Goal: Task Accomplishment & Management: Manage account settings

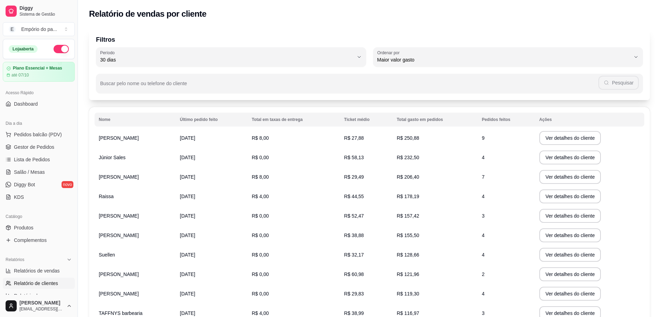
select select "30"
select select "HIGHEST_TOTAL_SPENT_WITH_ORDERS"
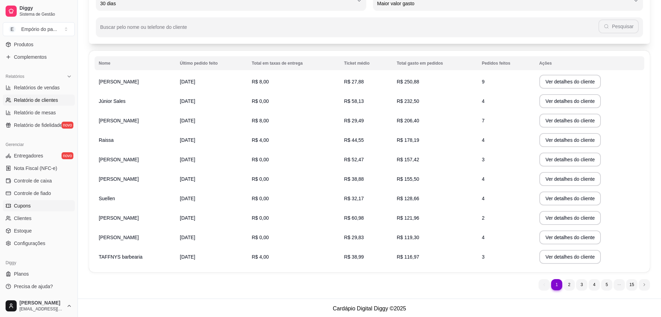
scroll to position [58, 0]
click at [40, 46] on link "Produtos" at bounding box center [39, 44] width 72 height 11
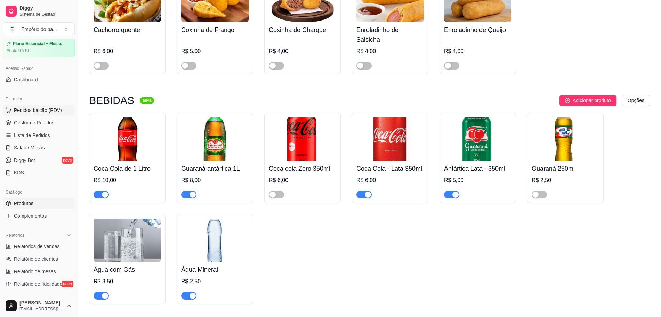
scroll to position [9, 0]
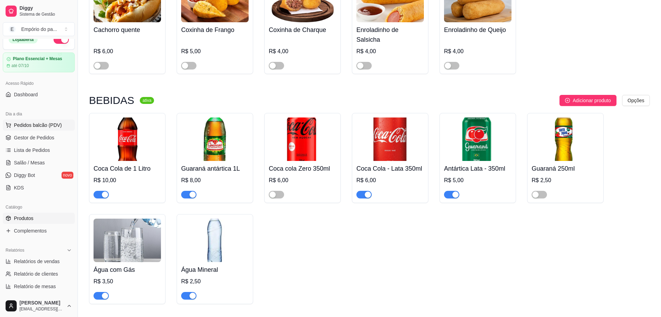
click at [47, 123] on span "Pedidos balcão (PDV)" at bounding box center [38, 125] width 48 height 7
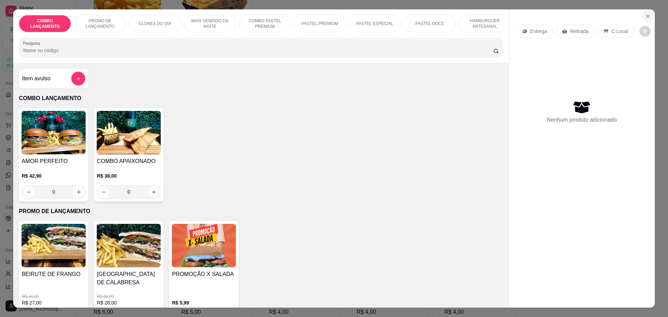
click at [646, 17] on icon "Close" at bounding box center [648, 17] width 6 height 6
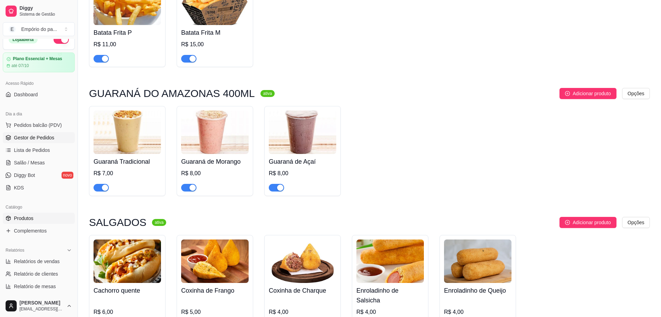
click at [30, 138] on span "Gestor de Pedidos" at bounding box center [34, 137] width 40 height 7
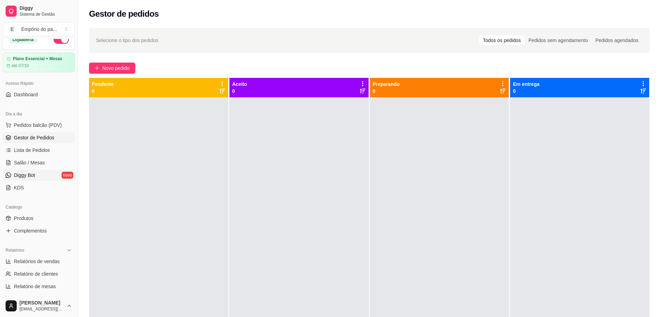
click at [22, 176] on span "Diggy Bot" at bounding box center [24, 175] width 21 height 7
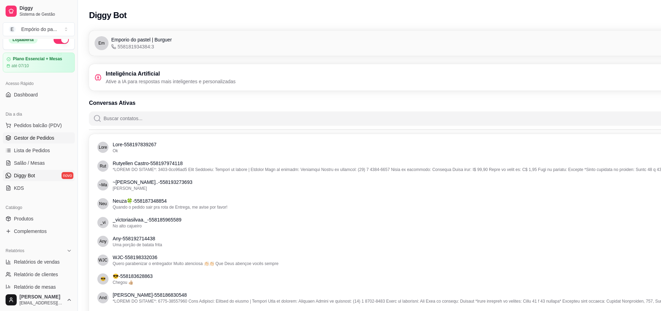
click at [19, 138] on span "Gestor de Pedidos" at bounding box center [34, 137] width 40 height 7
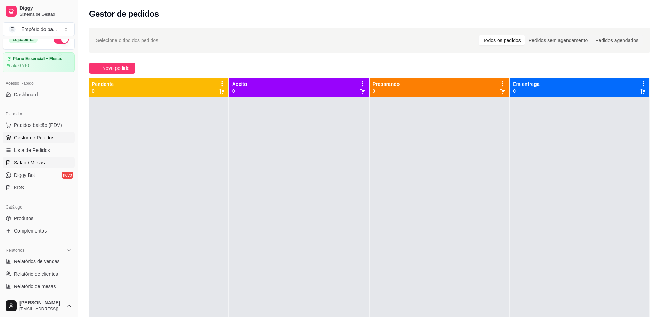
click at [46, 163] on link "Salão / Mesas" at bounding box center [39, 162] width 72 height 11
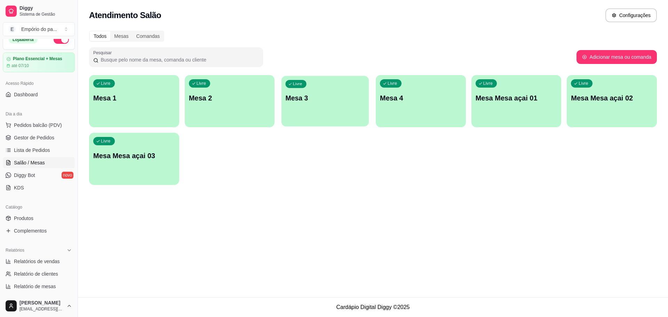
click at [335, 94] on p "Mesa 3" at bounding box center [325, 98] width 79 height 9
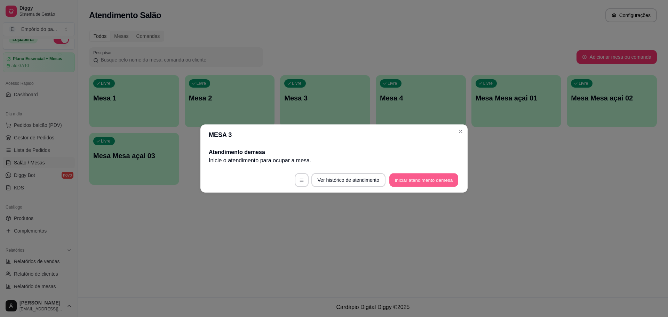
click at [432, 179] on button "Iniciar atendimento de mesa" at bounding box center [423, 181] width 69 height 14
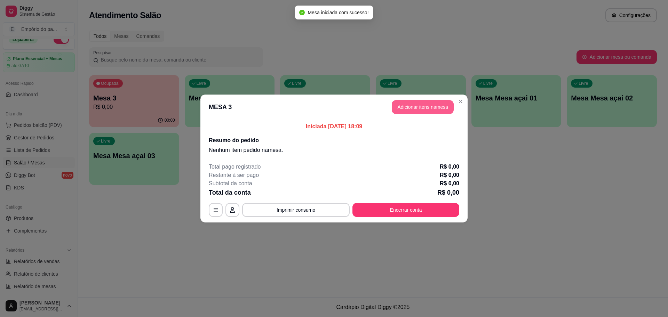
click at [432, 106] on button "Adicionar itens na mesa" at bounding box center [423, 107] width 62 height 14
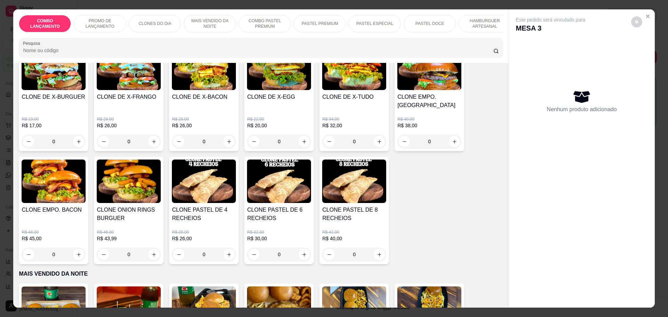
scroll to position [174, 0]
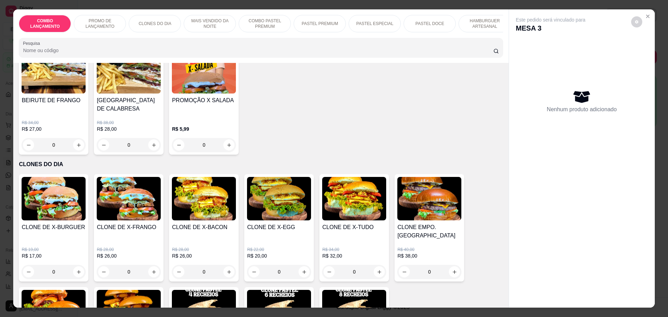
click at [150, 265] on div "0" at bounding box center [129, 272] width 64 height 14
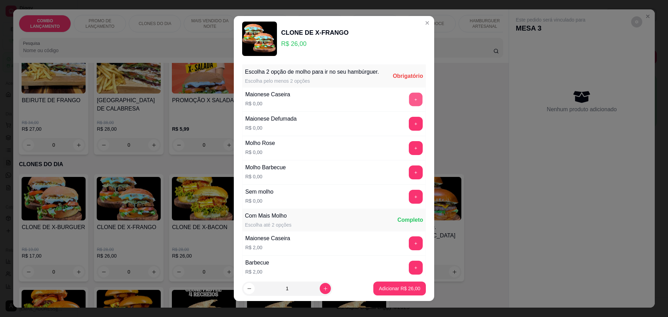
click at [409, 106] on button "+" at bounding box center [416, 100] width 14 height 14
click at [409, 179] on button "+" at bounding box center [416, 173] width 14 height 14
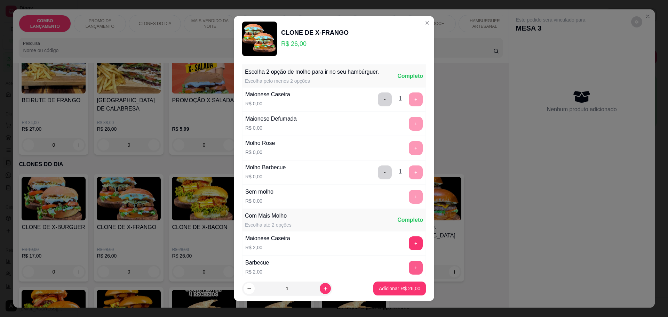
scroll to position [105, 0]
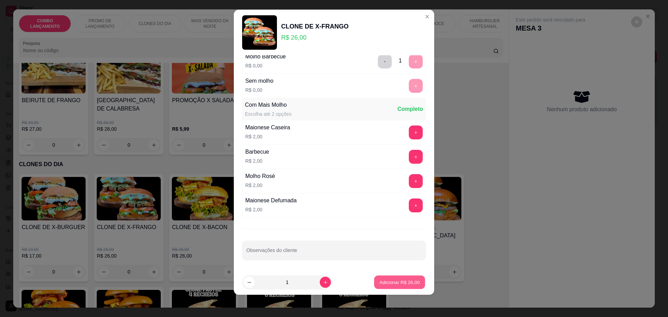
click at [384, 281] on p "Adicionar R$ 26,00" at bounding box center [400, 282] width 40 height 7
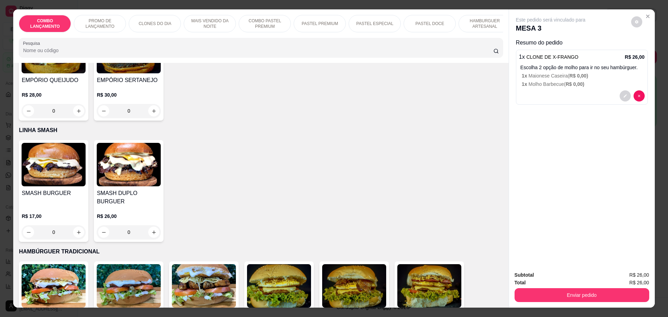
scroll to position [1478, 0]
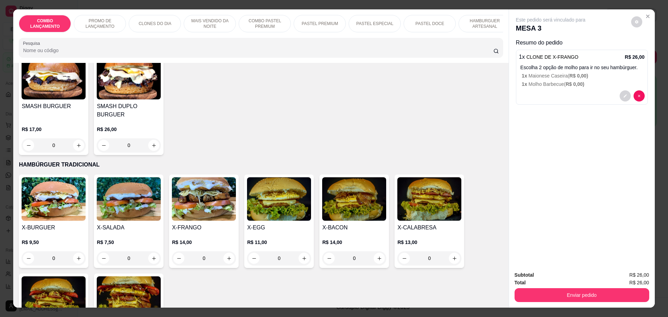
click at [300, 252] on div "0" at bounding box center [279, 259] width 64 height 14
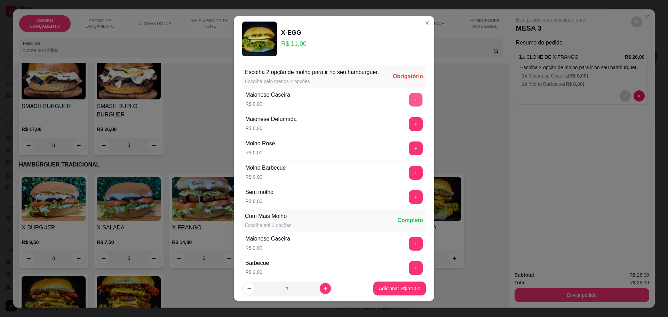
click at [409, 106] on button "+" at bounding box center [416, 100] width 14 height 14
click at [409, 180] on button "+" at bounding box center [416, 173] width 14 height 14
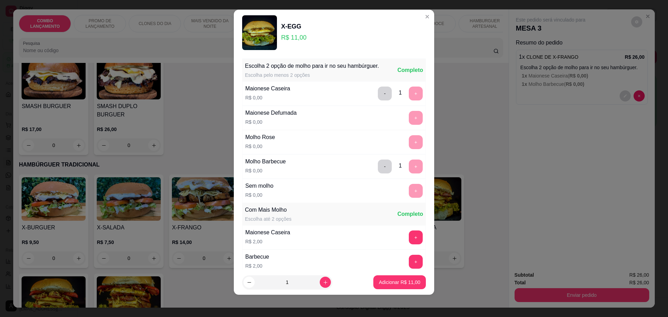
scroll to position [105, 0]
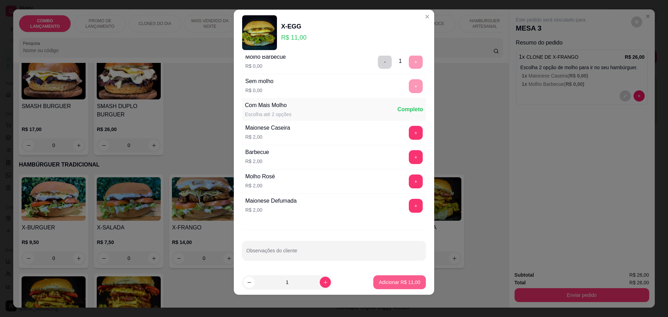
click at [379, 281] on p "Adicionar R$ 11,00" at bounding box center [399, 282] width 41 height 7
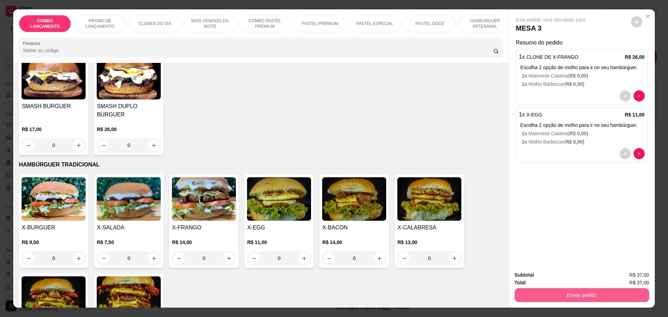
click at [594, 292] on button "Enviar pedido" at bounding box center [581, 295] width 135 height 14
click at [565, 279] on button "Não registrar e enviar pedido" at bounding box center [558, 278] width 70 height 13
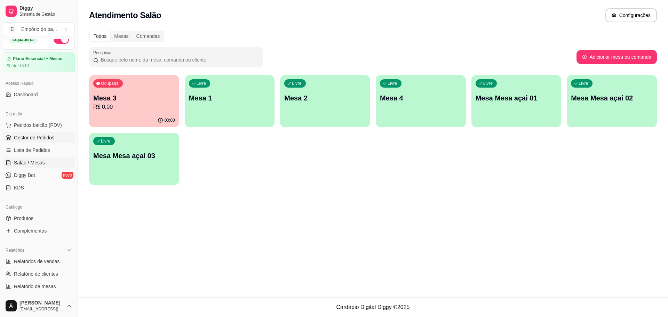
click at [51, 142] on link "Gestor de Pedidos" at bounding box center [39, 137] width 72 height 11
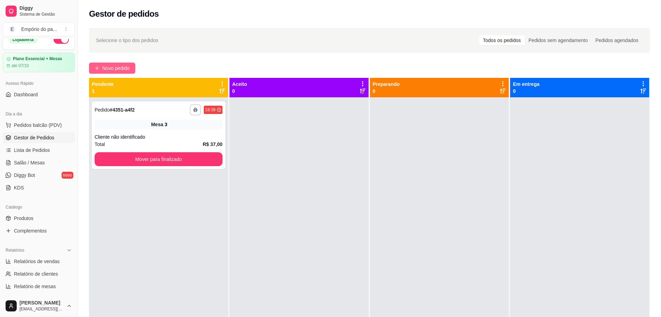
click at [116, 69] on span "Novo pedido" at bounding box center [115, 68] width 27 height 8
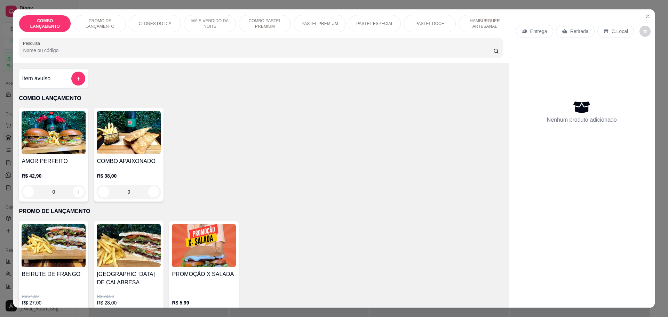
click at [612, 31] on p "C.Local" at bounding box center [620, 31] width 16 height 7
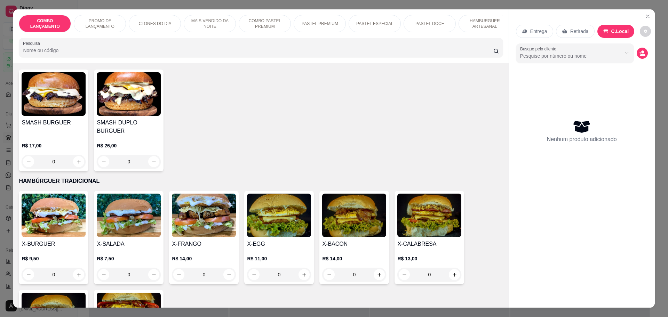
scroll to position [1478, 0]
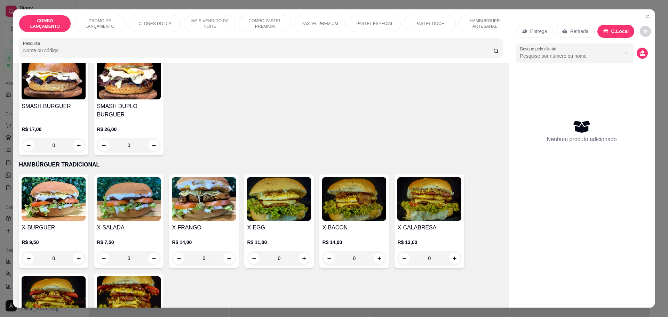
click at [227, 252] on div "0" at bounding box center [204, 259] width 64 height 14
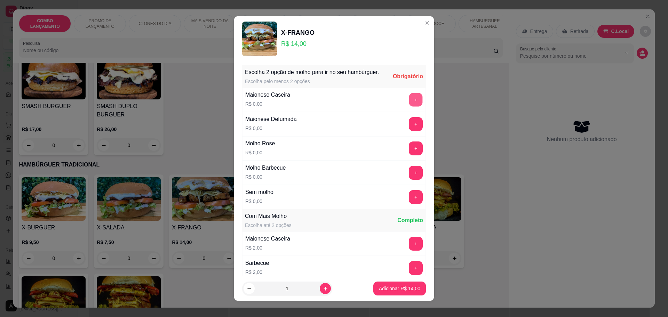
click at [409, 106] on button "+" at bounding box center [416, 100] width 14 height 14
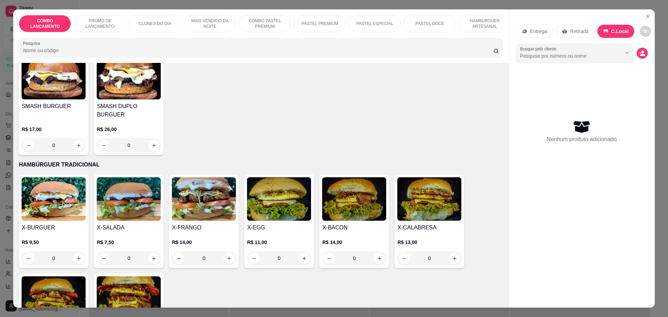
click at [572, 34] on p "Retirada" at bounding box center [579, 31] width 18 height 7
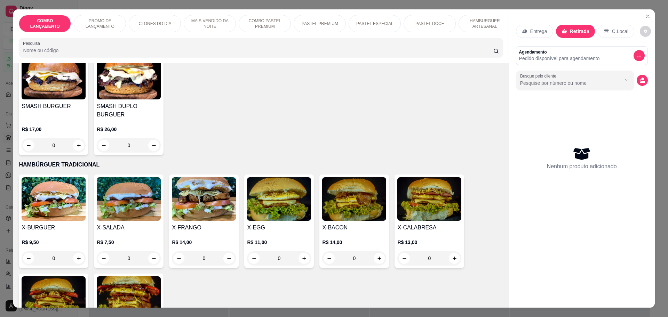
click at [227, 252] on div "0" at bounding box center [204, 259] width 64 height 14
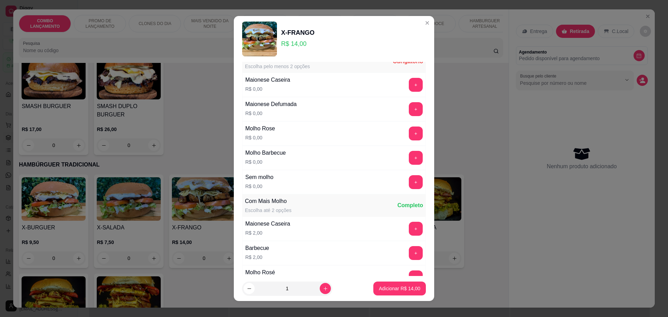
scroll to position [0, 0]
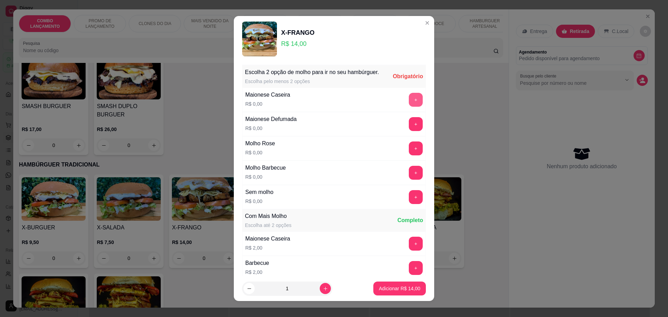
click at [409, 106] on button "+" at bounding box center [416, 100] width 14 height 14
click at [409, 105] on button "+" at bounding box center [416, 100] width 14 height 14
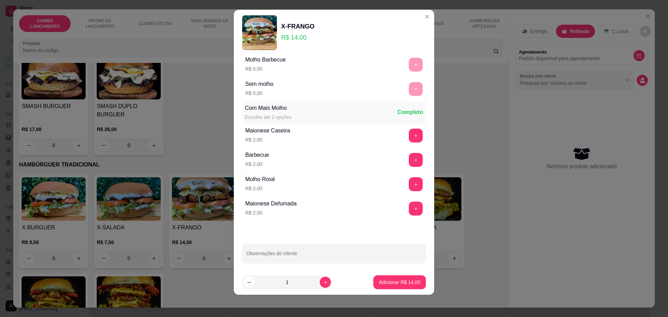
scroll to position [105, 0]
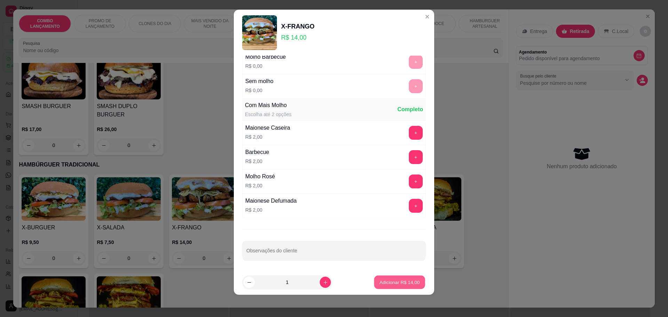
click at [387, 284] on p "Adicionar R$ 14,00" at bounding box center [400, 282] width 40 height 7
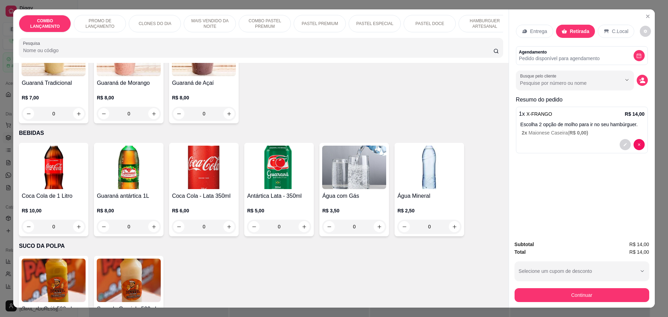
scroll to position [2184, 0]
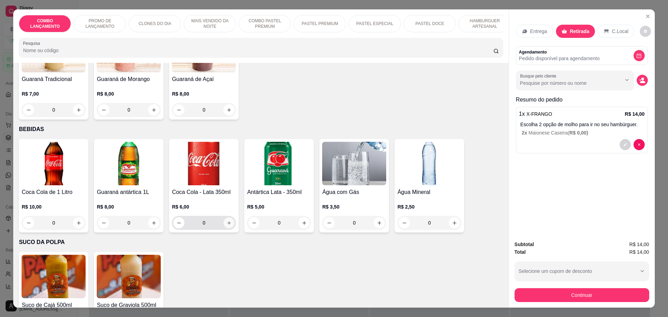
click at [224, 218] on button "increase-product-quantity" at bounding box center [229, 223] width 11 height 11
type input "1"
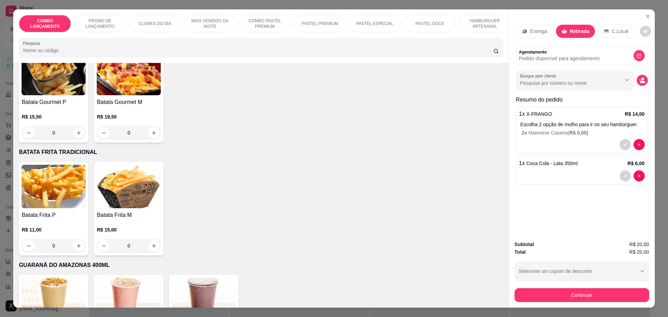
scroll to position [1923, 0]
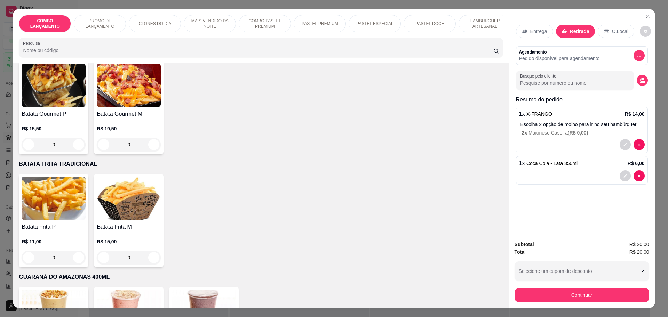
click at [528, 126] on p "Escolha 2 opção de molho para ir no seu hambúrguer." at bounding box center [582, 124] width 124 height 7
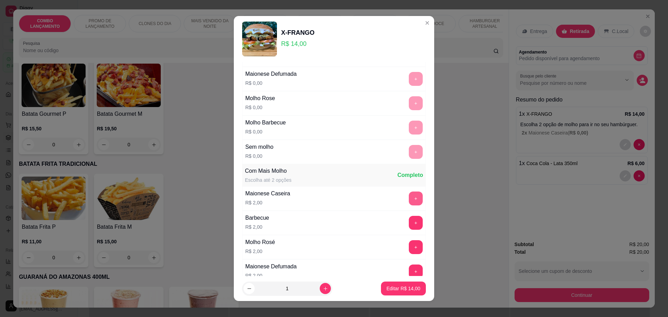
scroll to position [105, 0]
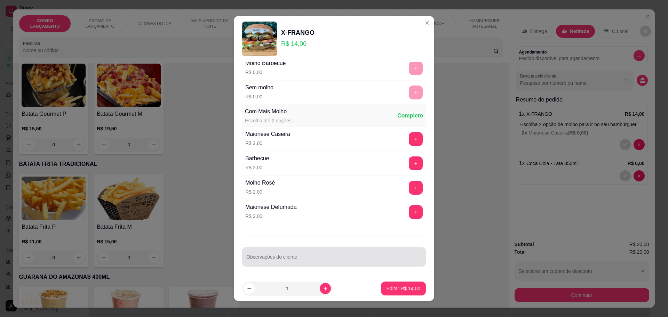
click at [281, 261] on input "Observações do cliente" at bounding box center [333, 259] width 175 height 7
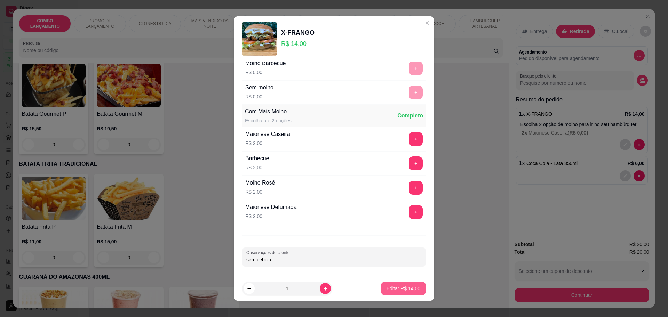
type input "sem cebola"
click at [399, 290] on p "Editar R$ 14,00" at bounding box center [403, 289] width 33 height 7
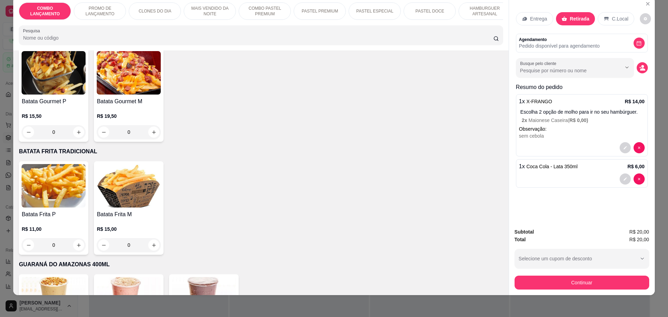
scroll to position [13, 0]
click at [575, 282] on button "Continuar" at bounding box center [581, 283] width 135 height 14
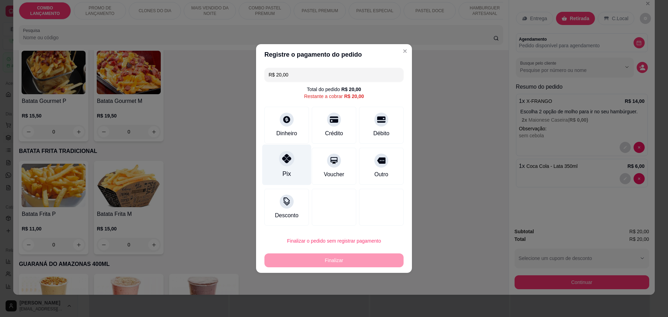
click at [293, 174] on div "Pix" at bounding box center [286, 165] width 49 height 41
type input "R$ 0,00"
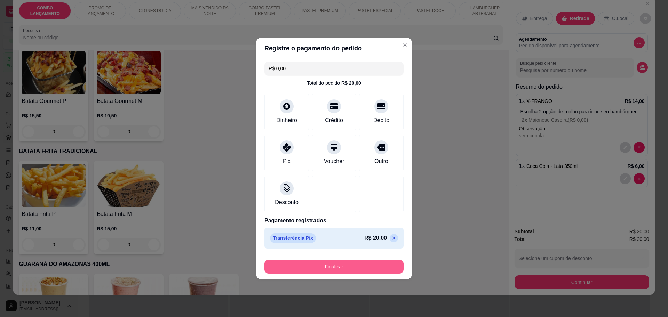
click at [388, 265] on button "Finalizar" at bounding box center [333, 267] width 139 height 14
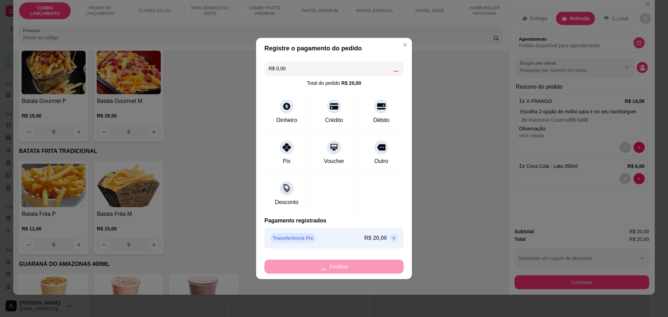
type input "0"
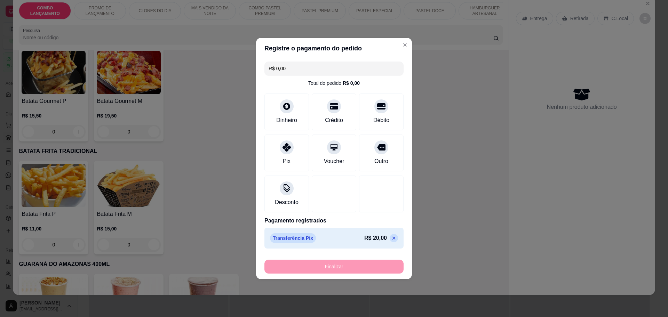
type input "-R$ 20,00"
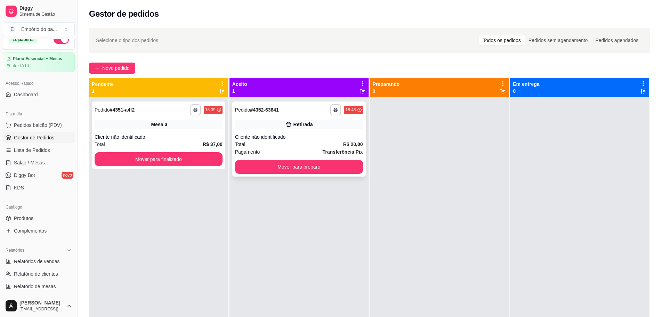
click at [317, 137] on div "Cliente não identificado" at bounding box center [299, 137] width 128 height 7
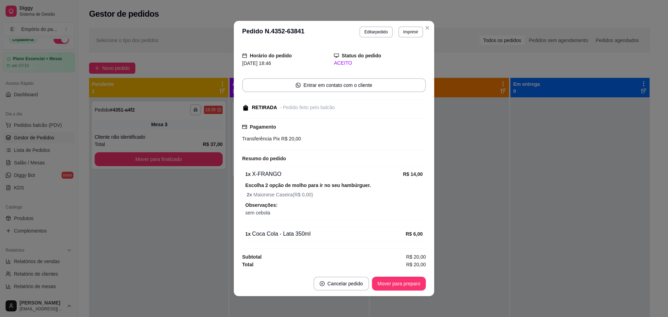
scroll to position [1, 0]
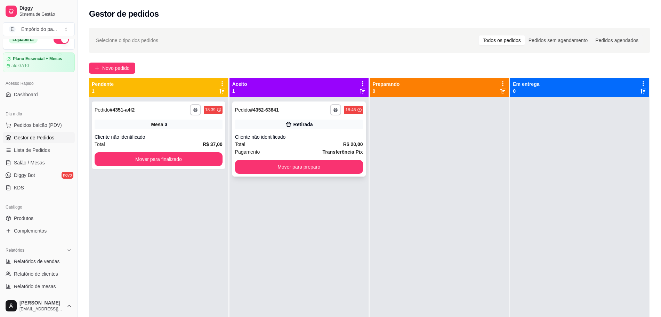
click at [316, 138] on div "Cliente não identificado" at bounding box center [299, 137] width 128 height 7
click at [148, 131] on div "**********" at bounding box center [159, 135] width 134 height 67
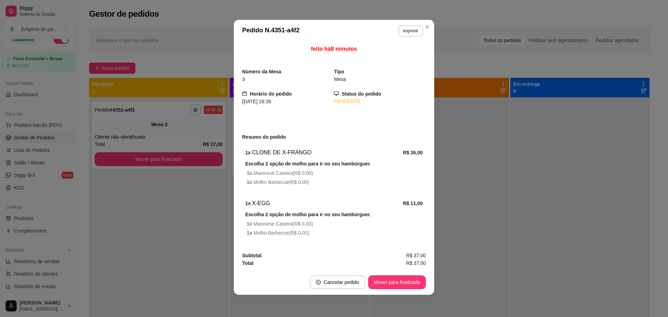
scroll to position [0, 0]
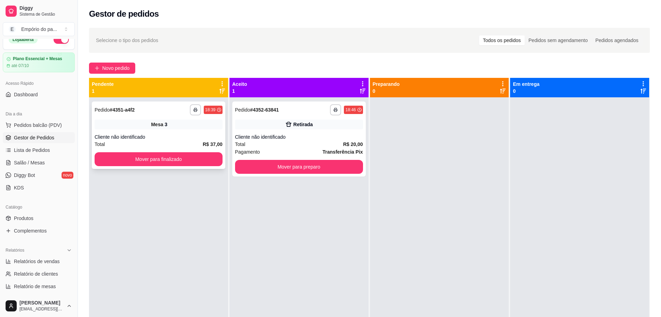
click at [135, 115] on div "**********" at bounding box center [159, 135] width 134 height 67
click at [267, 142] on div "Total R$ 20,00" at bounding box center [299, 145] width 128 height 8
click at [280, 155] on div "Pagamento Transferência Pix" at bounding box center [299, 152] width 128 height 8
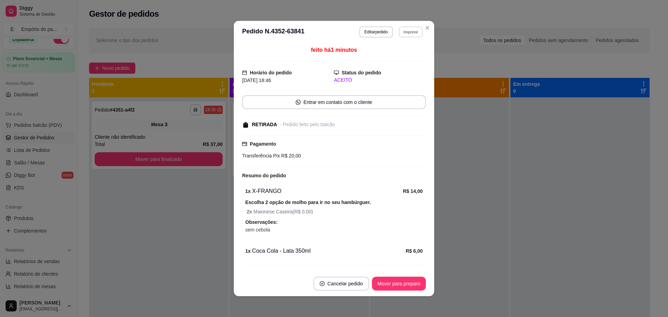
click at [404, 30] on button "Imprimir" at bounding box center [411, 31] width 24 height 11
click at [397, 57] on button "IMPRESSORA" at bounding box center [395, 56] width 50 height 11
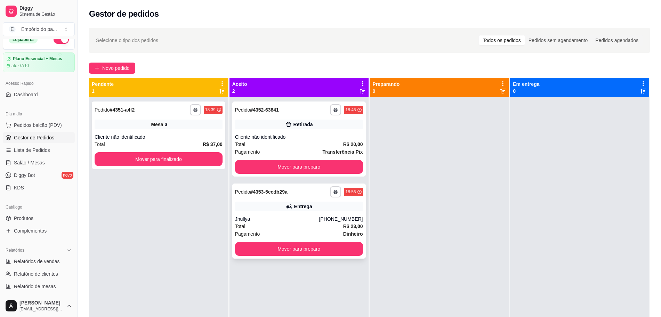
click at [286, 217] on div "Jhullya" at bounding box center [277, 219] width 84 height 7
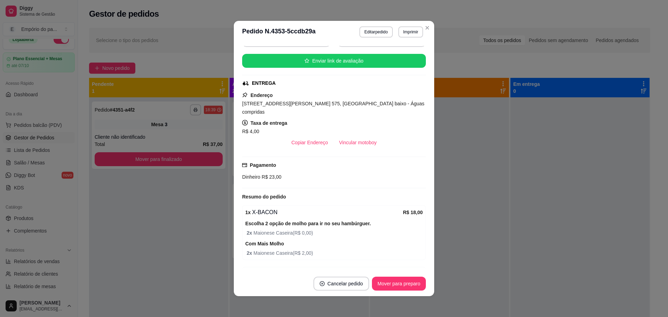
scroll to position [151, 0]
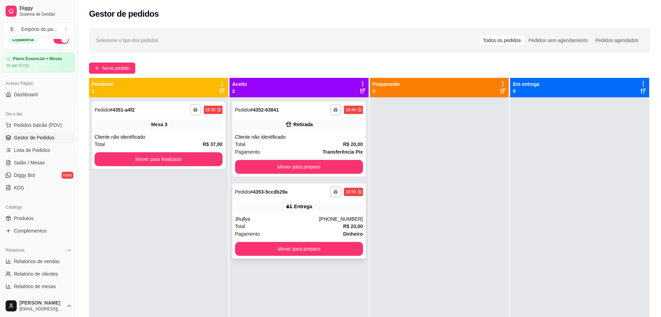
click at [277, 227] on div "Total R$ 23,00" at bounding box center [299, 227] width 128 height 8
click at [318, 229] on div "Total R$ 23,00" at bounding box center [299, 227] width 128 height 8
click at [39, 162] on span "Salão / Mesas" at bounding box center [29, 162] width 31 height 7
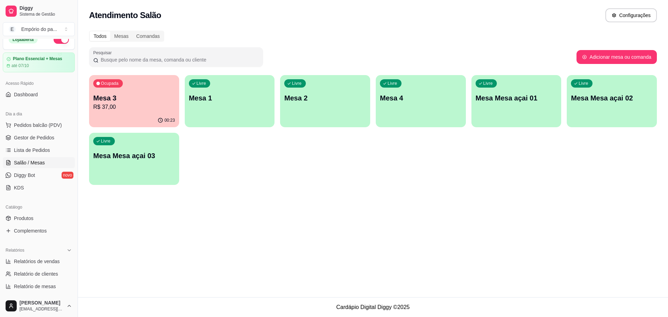
click at [118, 128] on div "Ocupada Mesa 3 R$ 37,00 00:23 Livre Mesa 1 Livre Mesa 2 Livre Mesa 4 Livre Mesa…" at bounding box center [373, 130] width 568 height 110
click at [128, 119] on div "00:23" at bounding box center [134, 121] width 90 height 14
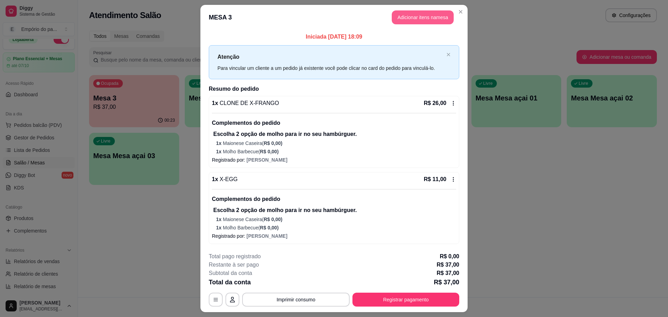
click at [416, 13] on button "Adicionar itens na mesa" at bounding box center [423, 17] width 62 height 14
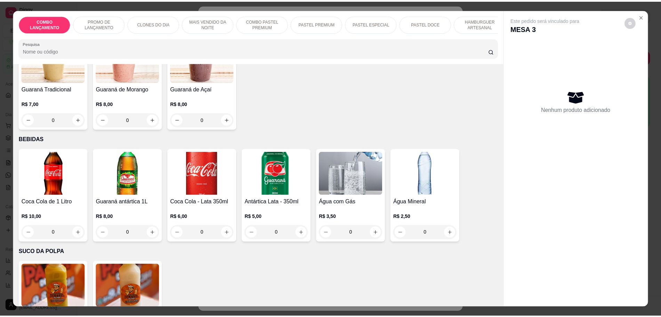
scroll to position [2184, 0]
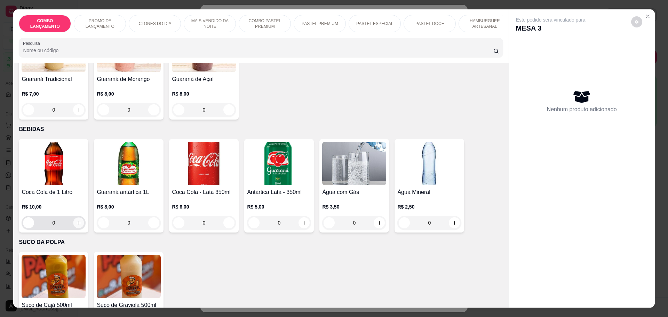
click at [78, 221] on icon "increase-product-quantity" at bounding box center [78, 223] width 5 height 5
type input "1"
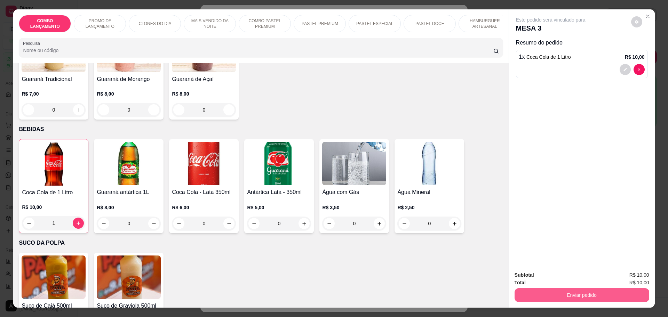
click at [571, 292] on button "Enviar pedido" at bounding box center [581, 295] width 135 height 14
click at [574, 281] on button "Não registrar e enviar pedido" at bounding box center [558, 278] width 72 height 13
click at [573, 296] on button "Enviar pedido" at bounding box center [581, 295] width 135 height 14
click at [562, 280] on button "Não registrar e enviar pedido" at bounding box center [558, 278] width 72 height 13
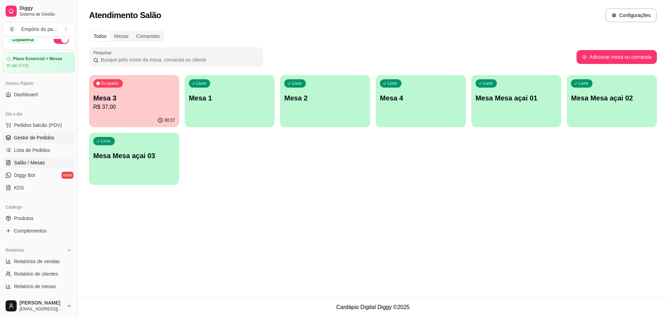
click at [32, 136] on span "Gestor de Pedidos" at bounding box center [34, 137] width 40 height 7
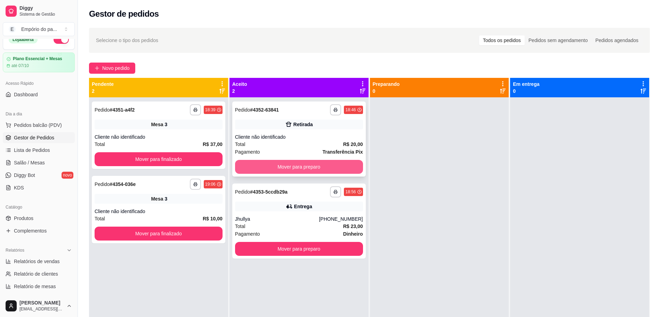
click at [260, 166] on button "Mover para preparo" at bounding box center [299, 167] width 128 height 14
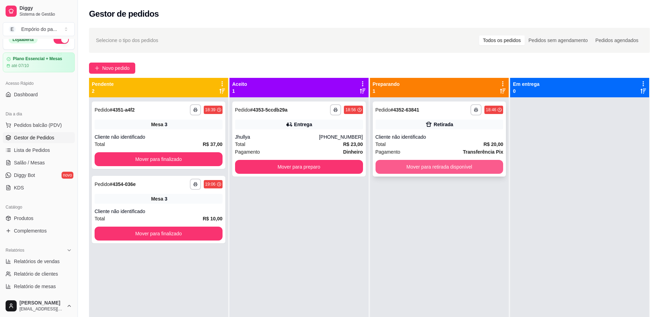
click at [415, 168] on button "Mover para retirada disponível" at bounding box center [440, 167] width 128 height 14
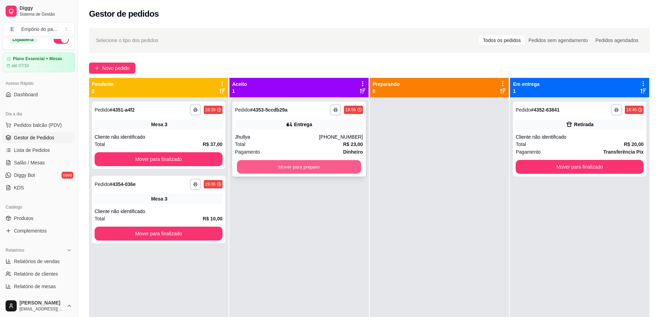
click at [276, 167] on button "Mover para preparo" at bounding box center [299, 167] width 124 height 14
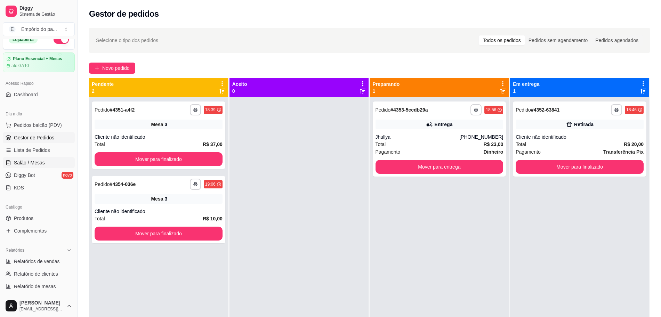
click at [41, 167] on link "Salão / Mesas" at bounding box center [39, 162] width 72 height 11
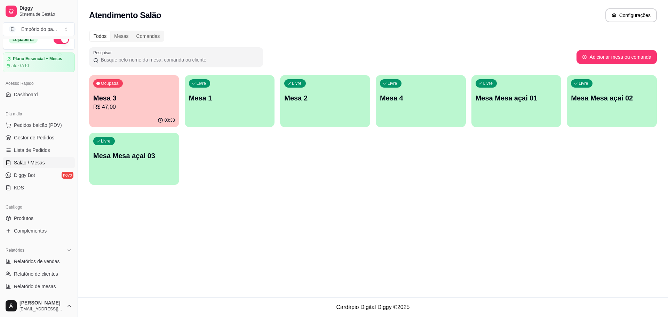
click at [138, 107] on p "R$ 47,00" at bounding box center [134, 107] width 82 height 8
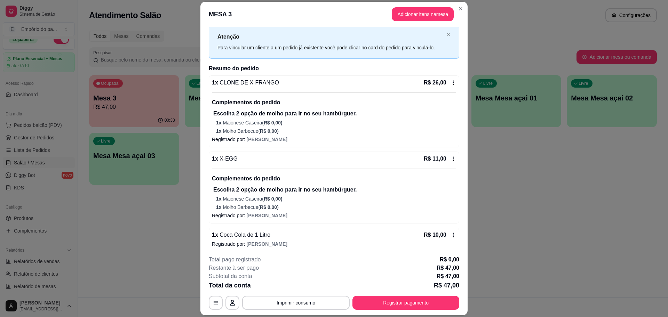
scroll to position [22, 0]
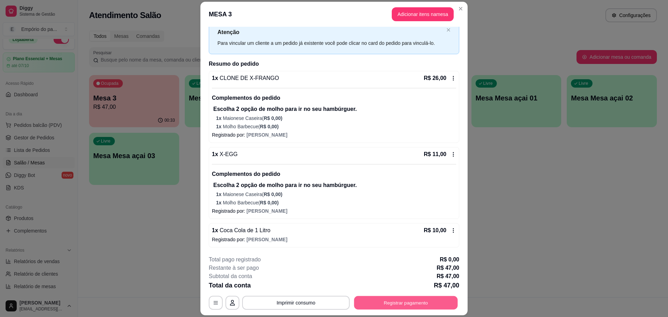
click at [391, 300] on button "Registrar pagamento" at bounding box center [406, 303] width 104 height 14
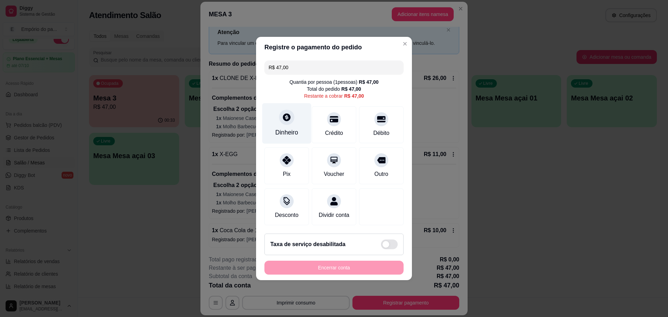
click at [293, 120] on div "Dinheiro" at bounding box center [286, 123] width 49 height 41
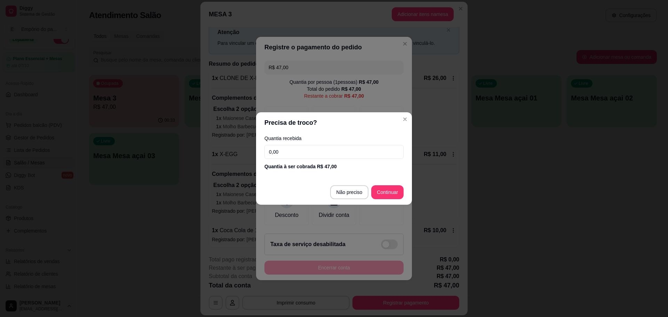
click at [385, 175] on section "Precisa de troco? Quantia recebida 0,00 Quantia à ser cobrada R$ 47,00 Não prec…" at bounding box center [334, 158] width 156 height 93
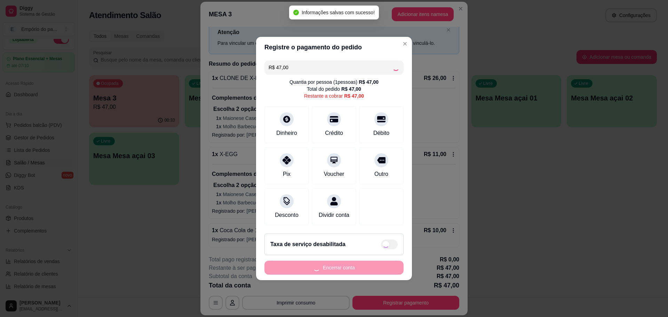
type input "R$ 0,00"
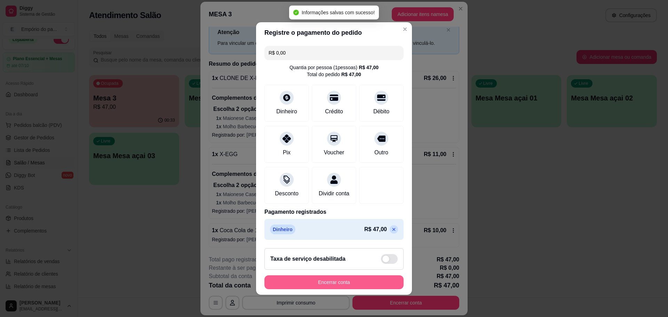
click at [345, 285] on button "Encerrar conta" at bounding box center [333, 283] width 139 height 14
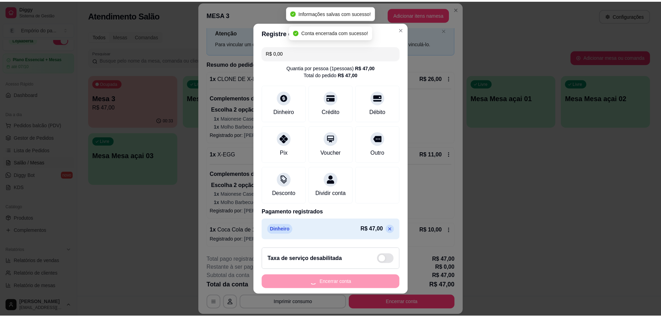
scroll to position [0, 0]
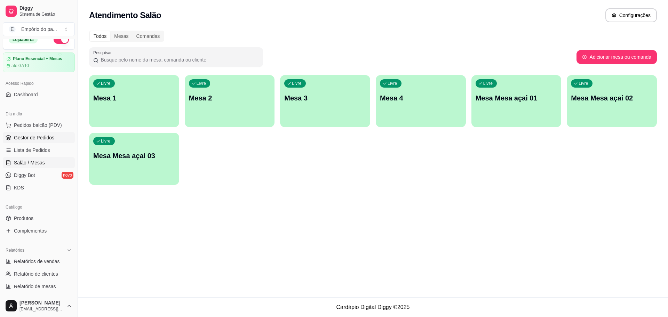
click at [16, 137] on span "Gestor de Pedidos" at bounding box center [34, 137] width 40 height 7
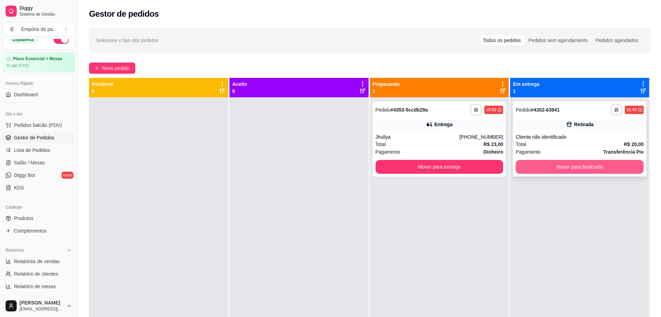
click at [553, 170] on button "Mover para finalizado" at bounding box center [580, 167] width 128 height 14
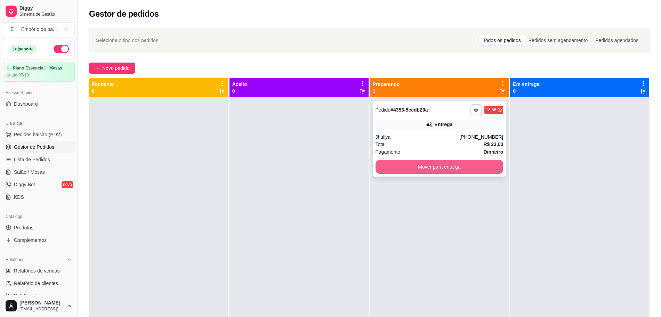
click at [399, 170] on button "Mover para entrega" at bounding box center [440, 167] width 128 height 14
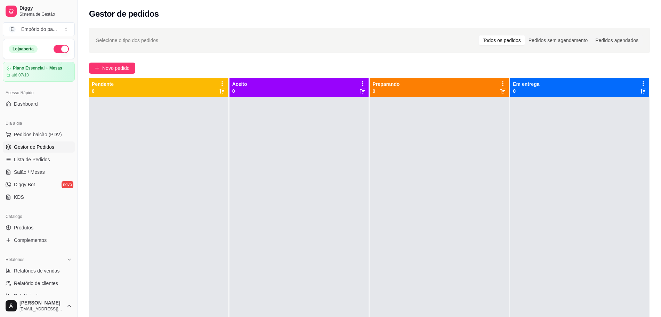
click at [255, 152] on div at bounding box center [299, 255] width 139 height 317
click at [487, 248] on div at bounding box center [439, 255] width 139 height 317
click at [34, 190] on ul "Pedidos balcão (PDV) Gestor de Pedidos Lista de Pedidos Salão / Mesas Diggy Bot…" at bounding box center [39, 166] width 72 height 74
click at [41, 173] on span "Salão / Mesas" at bounding box center [29, 172] width 31 height 7
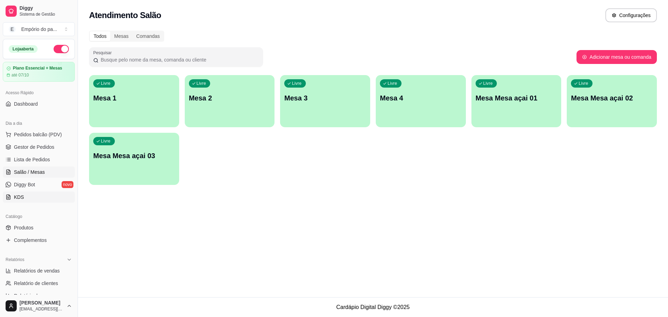
click at [21, 196] on span "KDS" at bounding box center [19, 197] width 10 height 7
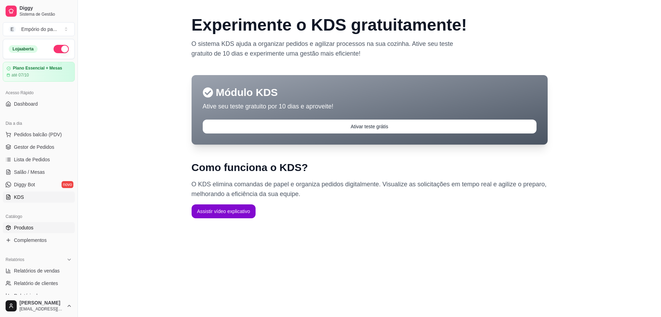
click at [26, 227] on span "Produtos" at bounding box center [23, 227] width 19 height 7
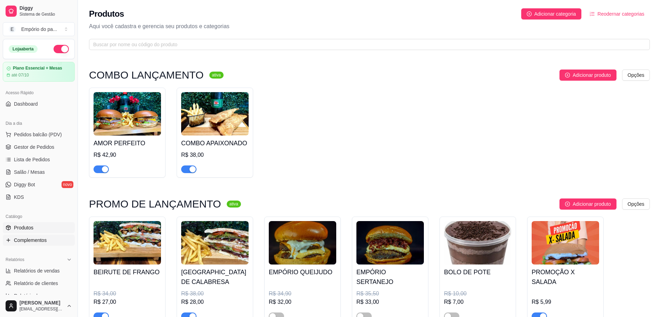
click at [31, 239] on span "Complementos" at bounding box center [30, 240] width 33 height 7
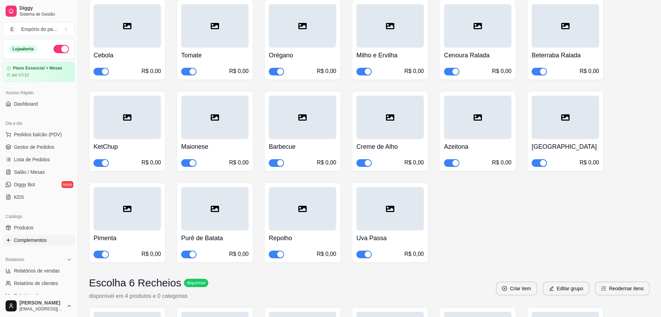
scroll to position [348, 0]
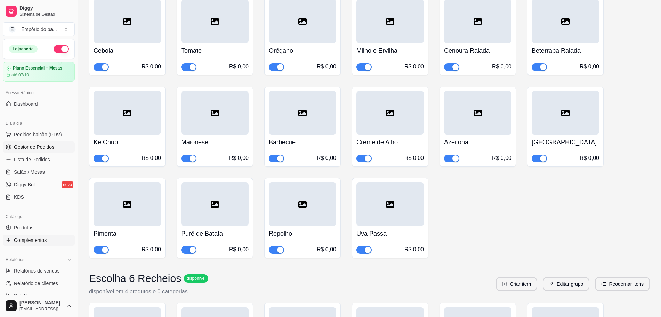
click at [34, 142] on link "Gestor de Pedidos" at bounding box center [39, 147] width 72 height 11
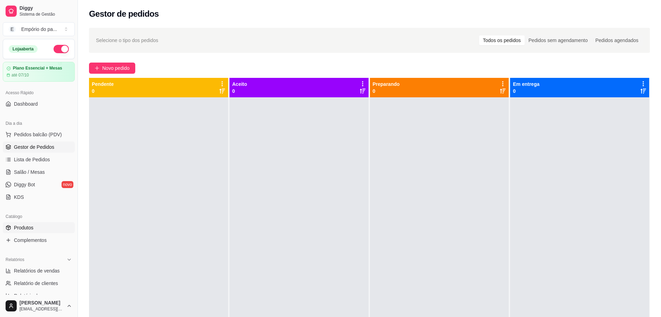
click at [35, 232] on link "Produtos" at bounding box center [39, 227] width 72 height 11
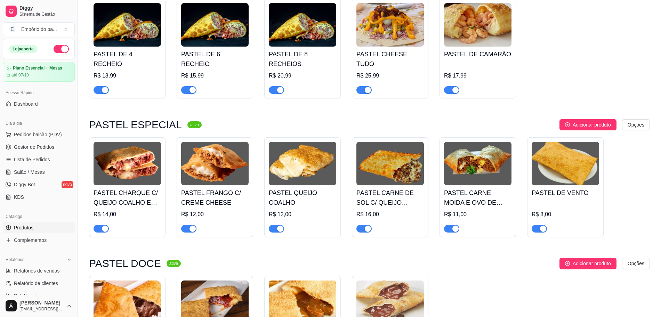
scroll to position [957, 0]
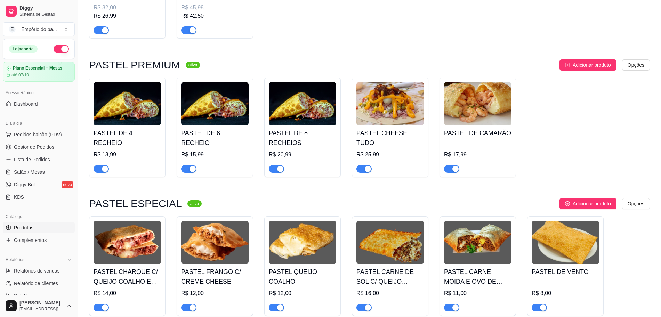
click at [456, 166] on div "button" at bounding box center [456, 169] width 6 height 6
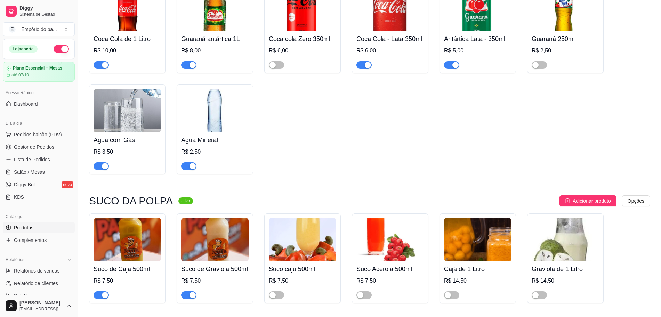
scroll to position [2889, 0]
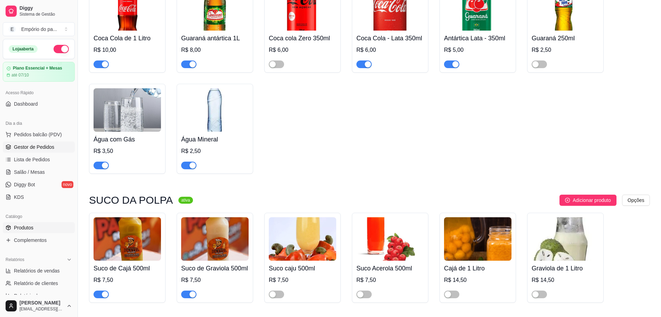
click at [20, 147] on span "Gestor de Pedidos" at bounding box center [34, 147] width 40 height 7
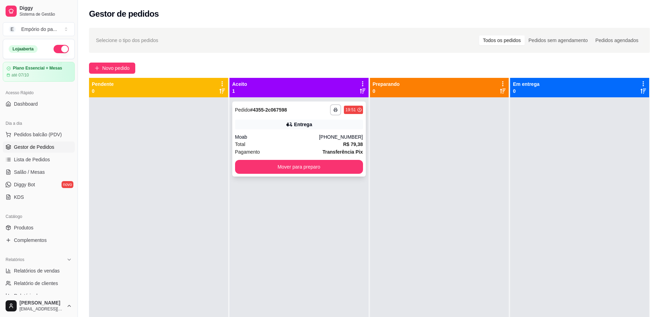
click at [323, 144] on div "Total R$ 79,38" at bounding box center [299, 145] width 128 height 8
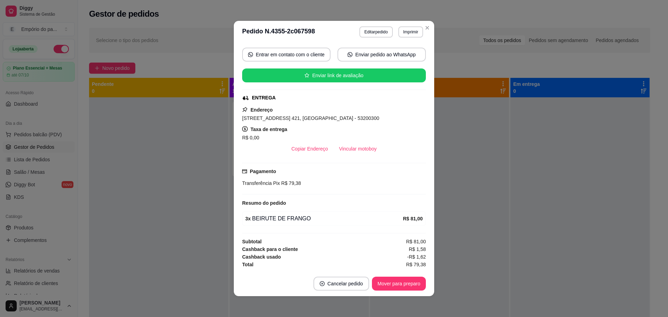
scroll to position [1, 0]
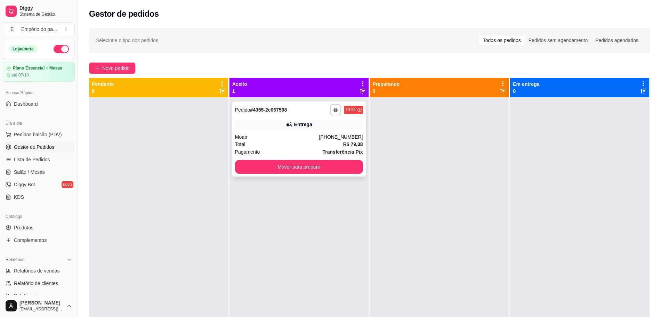
click at [295, 145] on div "Total R$ 79,38" at bounding box center [299, 145] width 128 height 8
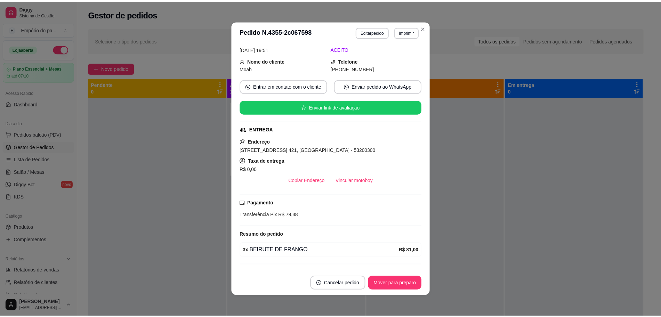
scroll to position [97, 0]
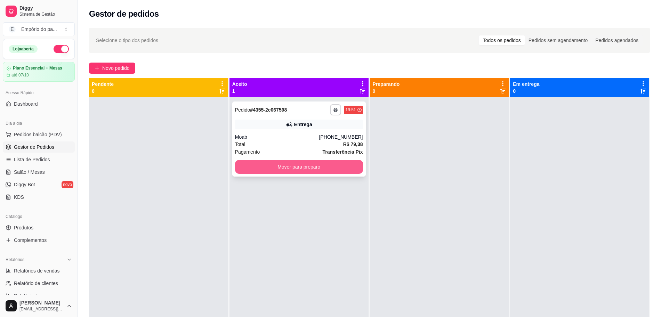
click at [297, 170] on button "Mover para preparo" at bounding box center [299, 167] width 128 height 14
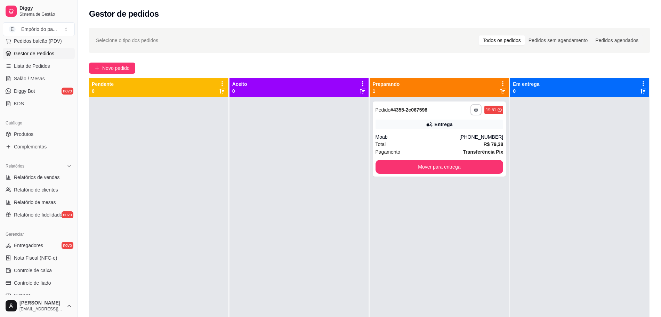
scroll to position [183, 0]
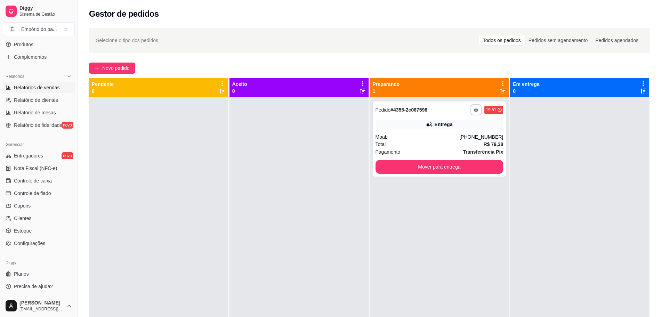
click at [45, 91] on link "Relatórios de vendas" at bounding box center [39, 87] width 72 height 11
select select "ALL"
select select "0"
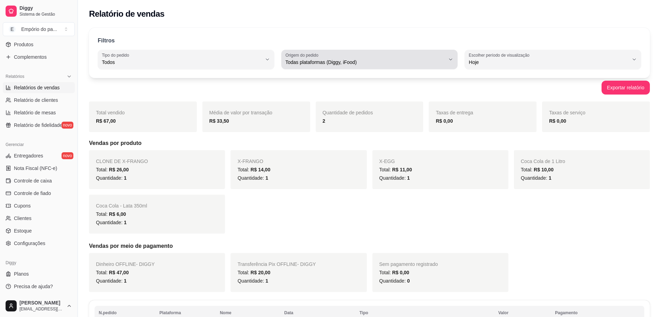
click at [375, 66] on div "Todas plataformas (Diggy, iFood)" at bounding box center [366, 60] width 160 height 14
click at [447, 57] on button "Origem do pedido Todas plataformas (Diggy, iFood)" at bounding box center [369, 59] width 177 height 19
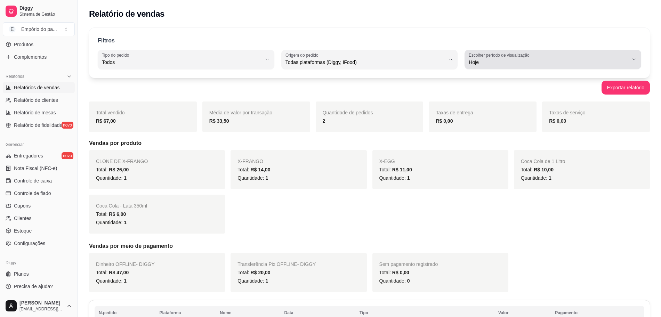
click at [507, 62] on span "Hoje" at bounding box center [549, 62] width 160 height 7
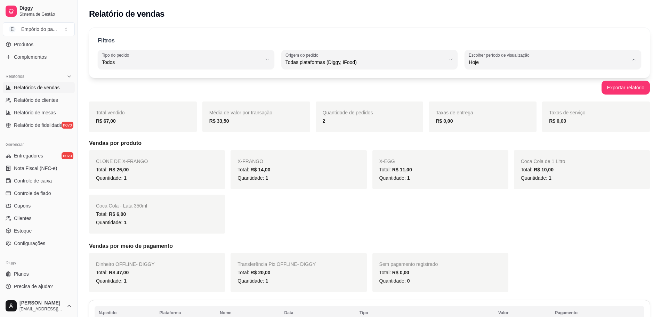
click at [506, 130] on li "30 dias" at bounding box center [553, 124] width 164 height 11
type input "30"
select select "30"
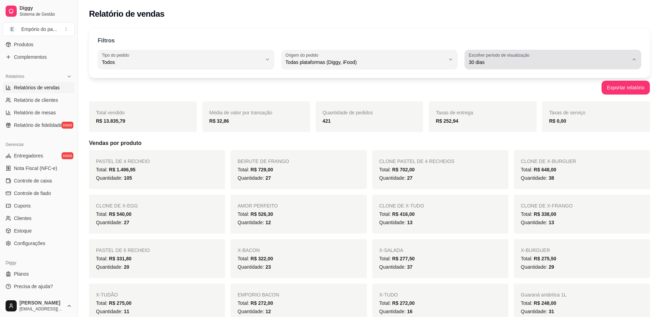
click at [514, 64] on span "30 dias" at bounding box center [549, 62] width 160 height 7
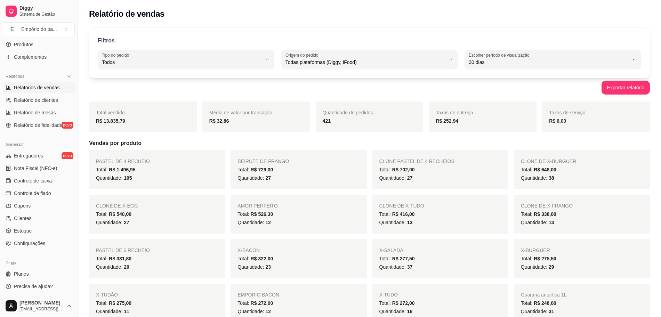
click at [503, 148] on span "Customizado" at bounding box center [550, 147] width 152 height 7
type input "-1"
select select "-1"
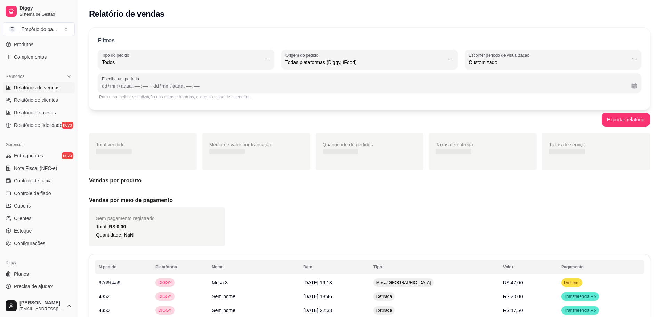
scroll to position [7, 0]
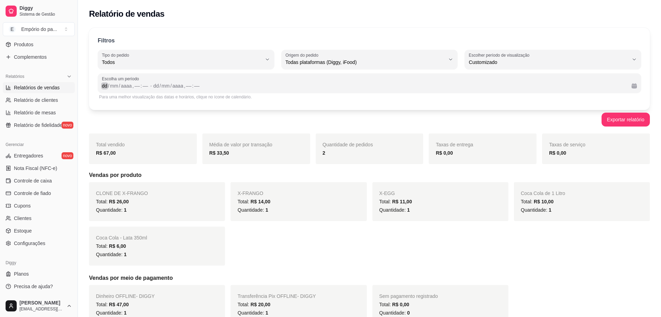
click at [107, 87] on div "dd" at bounding box center [104, 85] width 7 height 7
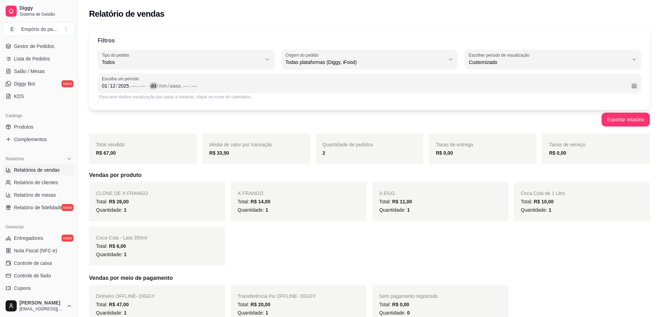
scroll to position [9, 0]
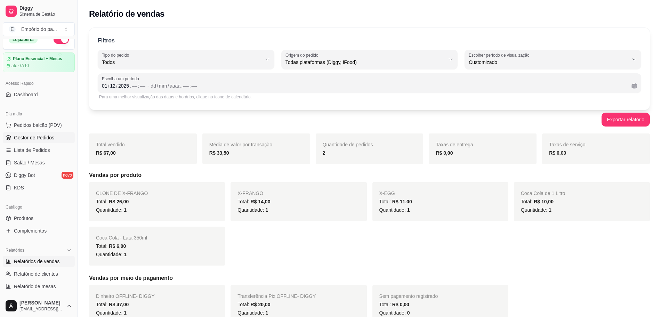
click at [30, 141] on link "Gestor de Pedidos" at bounding box center [39, 137] width 72 height 11
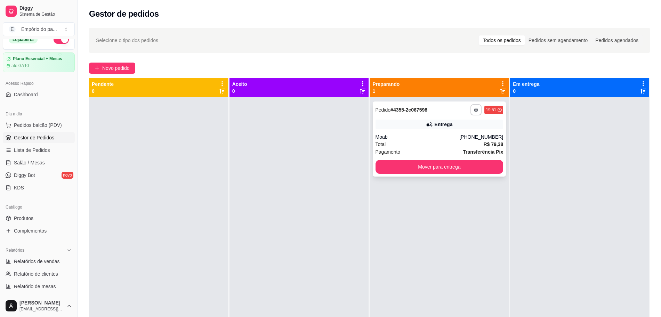
click at [431, 140] on div "Moab" at bounding box center [418, 137] width 84 height 7
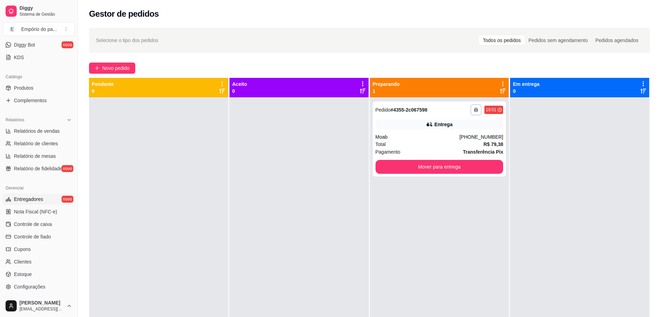
click at [24, 203] on link "Entregadores novo" at bounding box center [39, 199] width 72 height 11
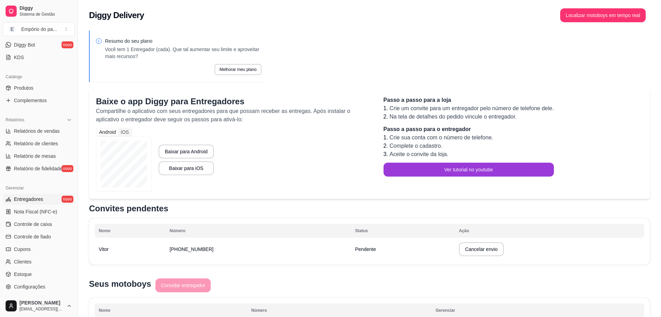
click at [462, 168] on button "Ver tutorial no youtube" at bounding box center [469, 170] width 170 height 14
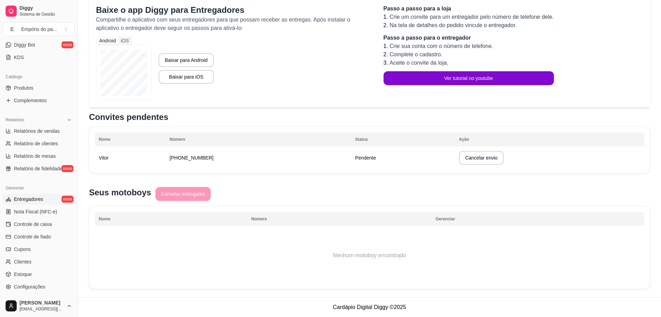
scroll to position [92, 0]
click at [464, 158] on button "Cancelar envio" at bounding box center [481, 158] width 45 height 14
click at [474, 212] on button "Confirmar" at bounding box center [476, 208] width 25 height 10
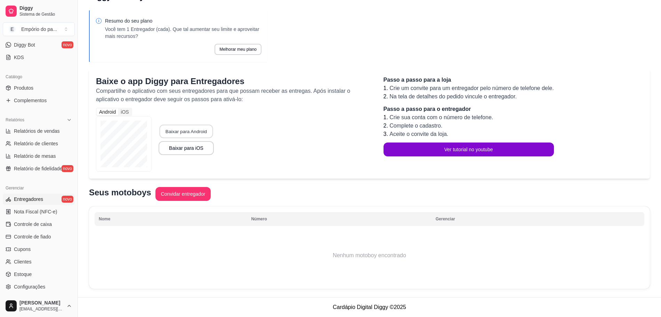
click at [186, 134] on button "Baixar para Android" at bounding box center [186, 132] width 54 height 14
click at [196, 194] on button "Convidar entregador" at bounding box center [183, 194] width 54 height 14
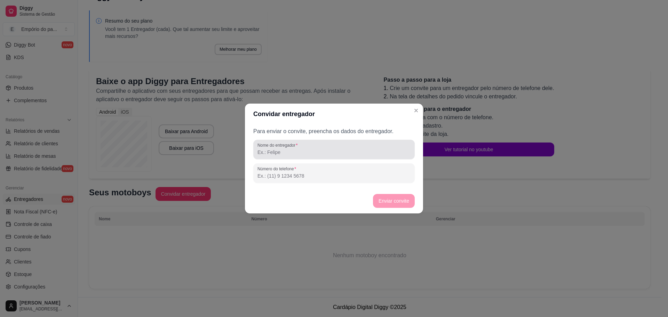
click at [295, 157] on div "Nome do entregador" at bounding box center [333, 149] width 161 height 19
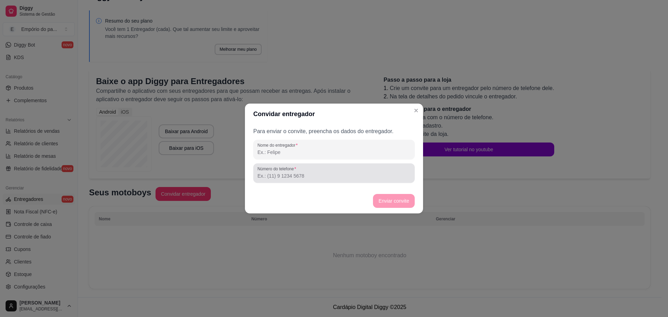
click at [272, 170] on label "Número do telefone" at bounding box center [277, 169] width 41 height 6
click at [272, 173] on input "Número do telefone" at bounding box center [333, 176] width 153 height 7
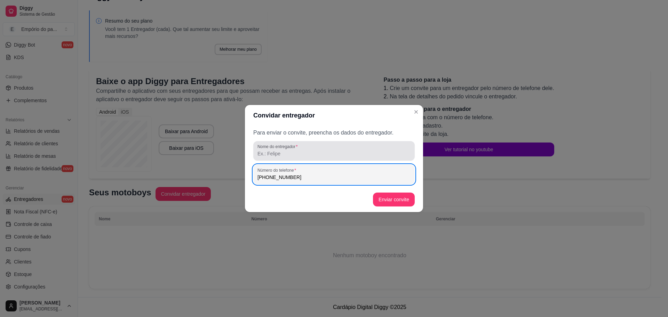
type input "[PHONE_NUMBER]"
click at [287, 157] on input "Nome do entregador" at bounding box center [333, 153] width 153 height 7
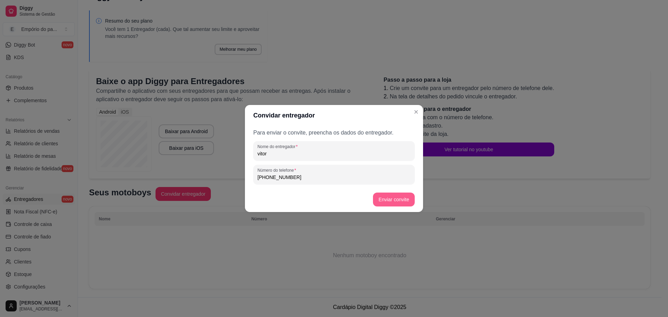
type input "vitor"
click at [395, 199] on button "Enviar convite" at bounding box center [394, 200] width 42 height 14
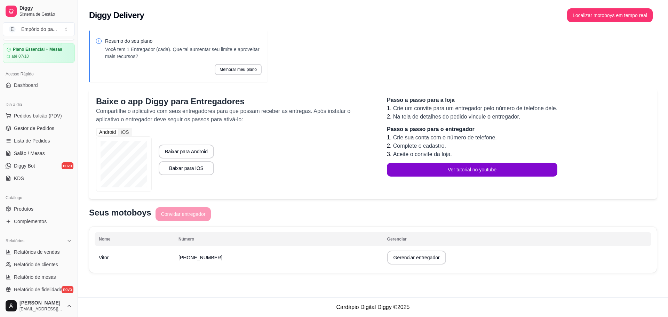
scroll to position [9, 0]
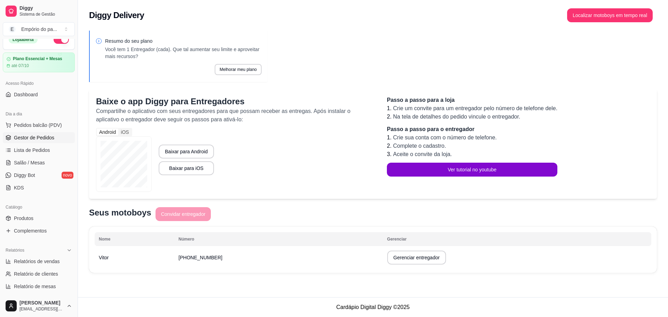
click at [40, 141] on span "Gestor de Pedidos" at bounding box center [34, 137] width 40 height 7
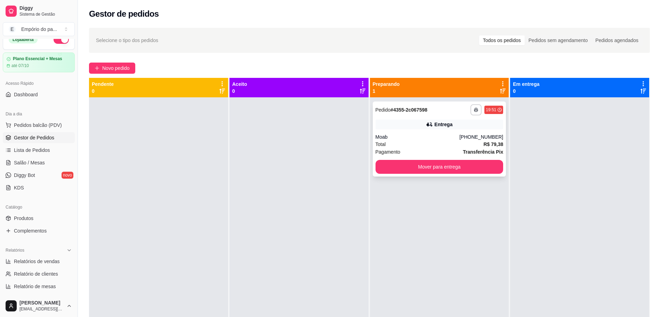
click at [408, 141] on div "Total R$ 79,38" at bounding box center [440, 145] width 128 height 8
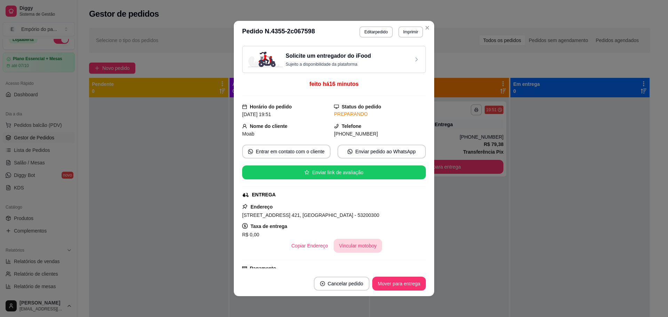
click at [350, 244] on button "Vincular motoboy" at bounding box center [358, 246] width 49 height 14
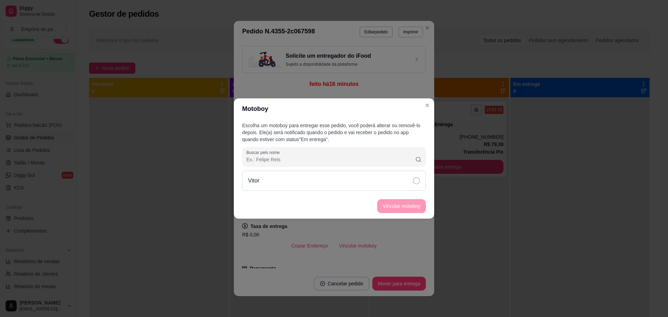
click at [280, 176] on div "Vitor" at bounding box center [334, 181] width 184 height 20
click at [415, 207] on button "Vincular motoboy" at bounding box center [401, 207] width 47 height 14
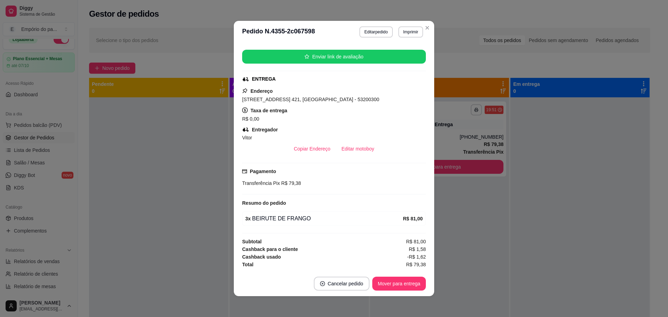
scroll to position [1, 0]
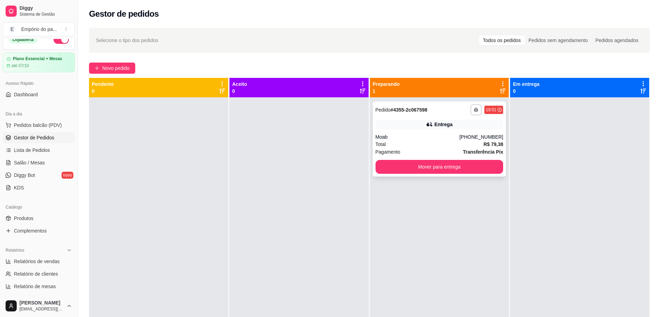
click at [435, 143] on div "Total R$ 79,38" at bounding box center [440, 145] width 128 height 8
click at [419, 143] on div "Total R$ 79,38" at bounding box center [440, 145] width 128 height 8
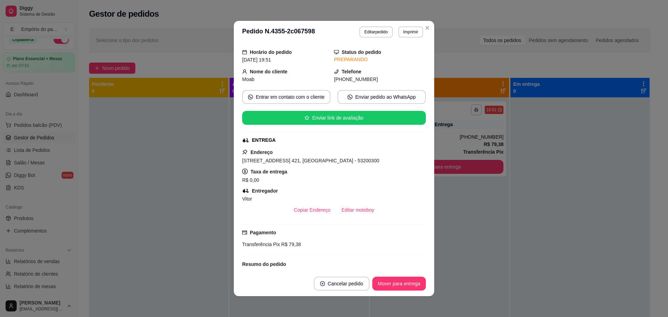
scroll to position [116, 0]
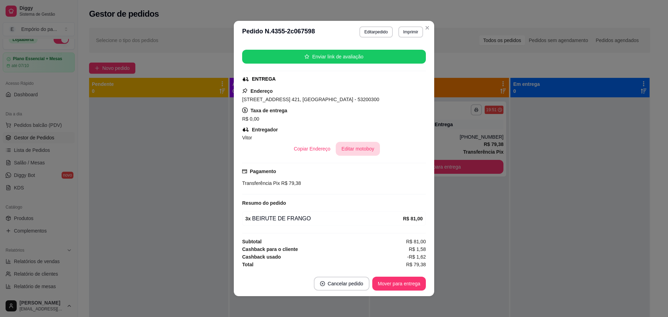
click at [359, 148] on button "Editar motoboy" at bounding box center [358, 149] width 44 height 14
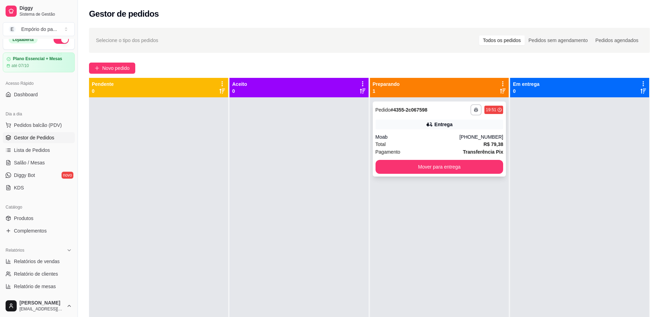
click at [419, 140] on div "Moab" at bounding box center [418, 137] width 84 height 7
click at [426, 144] on div "Total R$ 79,38" at bounding box center [440, 145] width 128 height 8
click at [448, 166] on button "Mover para entrega" at bounding box center [439, 167] width 124 height 14
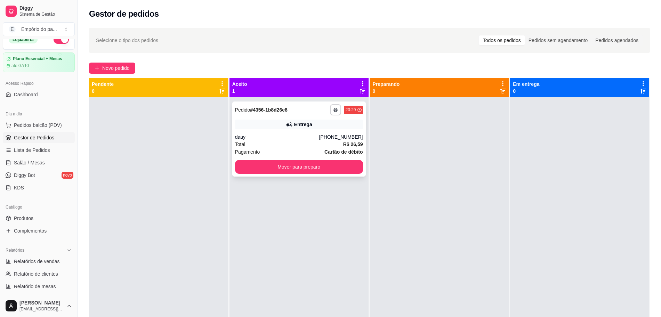
click at [294, 147] on div "Total R$ 26,59" at bounding box center [299, 145] width 128 height 8
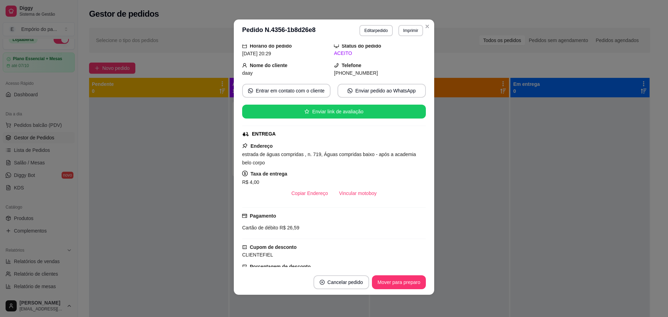
scroll to position [138, 0]
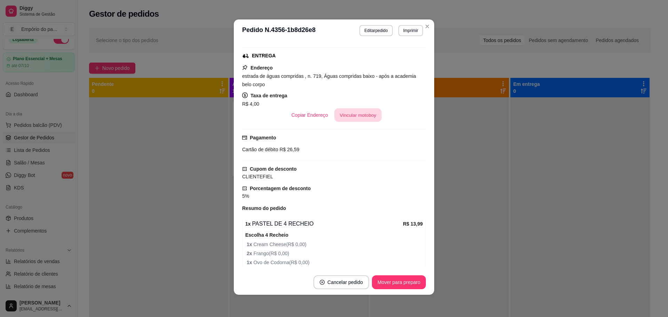
click at [354, 117] on button "Vincular motoboy" at bounding box center [357, 116] width 47 height 14
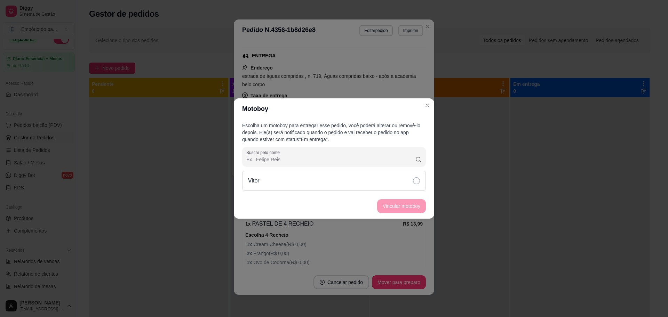
click at [415, 181] on icon at bounding box center [416, 180] width 7 height 7
click at [404, 206] on button "Vincular motoboy" at bounding box center [401, 206] width 49 height 14
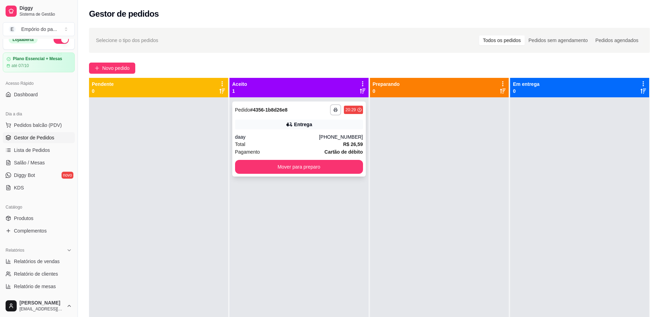
click at [281, 140] on div "daay" at bounding box center [277, 137] width 84 height 7
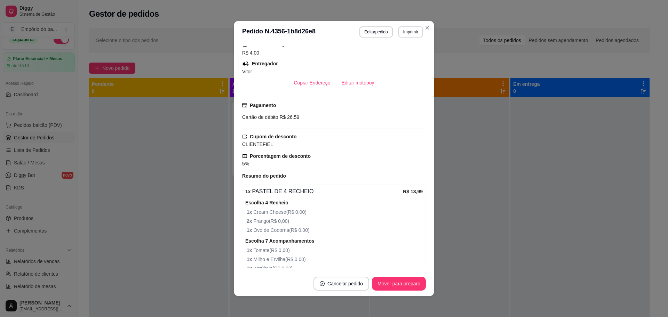
scroll to position [304, 0]
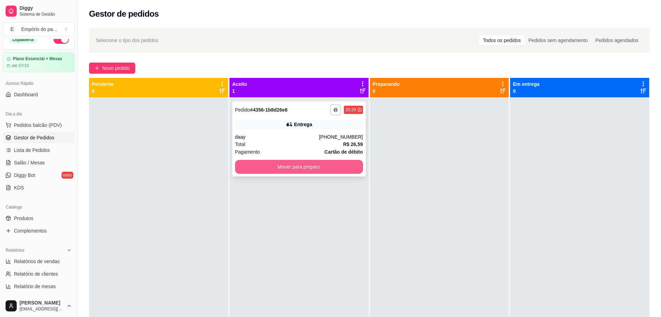
click at [332, 165] on button "Mover para preparo" at bounding box center [299, 167] width 128 height 14
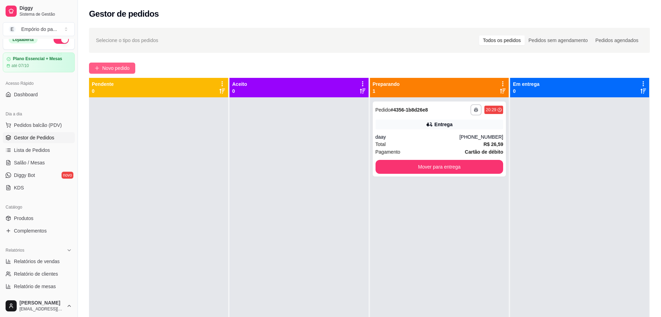
click at [124, 65] on span "Novo pedido" at bounding box center [115, 68] width 27 height 8
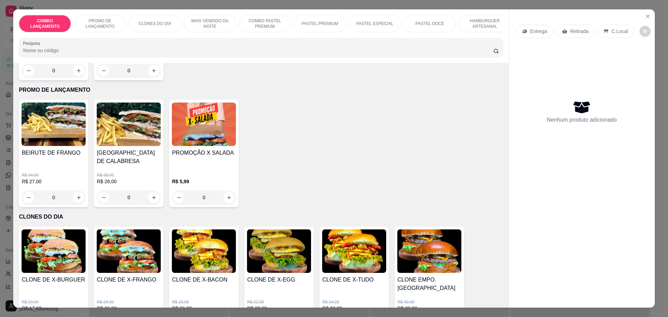
scroll to position [130, 0]
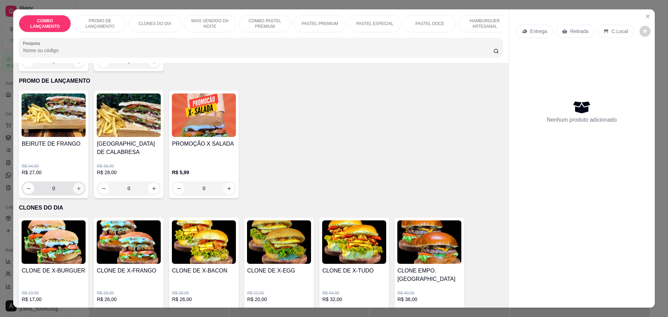
click at [77, 187] on icon "increase-product-quantity" at bounding box center [79, 189] width 4 height 4
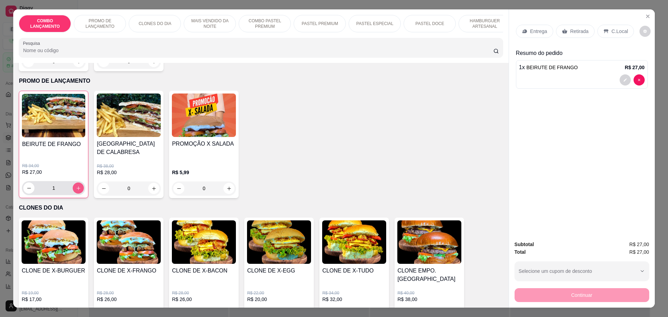
click at [73, 187] on button "increase-product-quantity" at bounding box center [78, 188] width 11 height 11
type input "2"
click at [570, 30] on p "Retirada" at bounding box center [579, 31] width 18 height 7
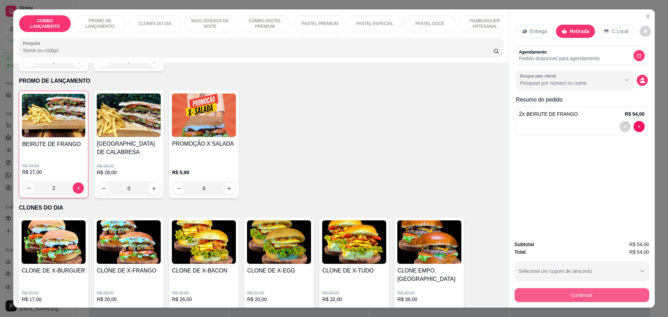
click at [570, 294] on button "Continuar" at bounding box center [581, 295] width 135 height 14
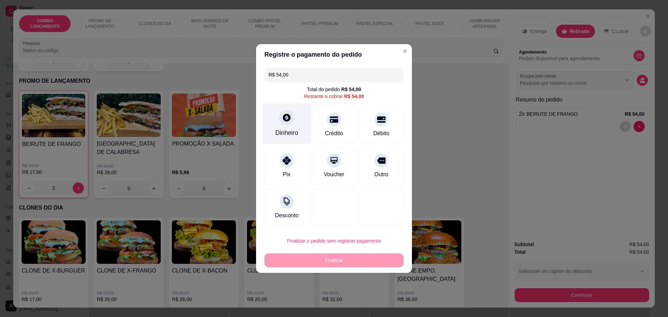
click at [286, 122] on div at bounding box center [286, 117] width 15 height 15
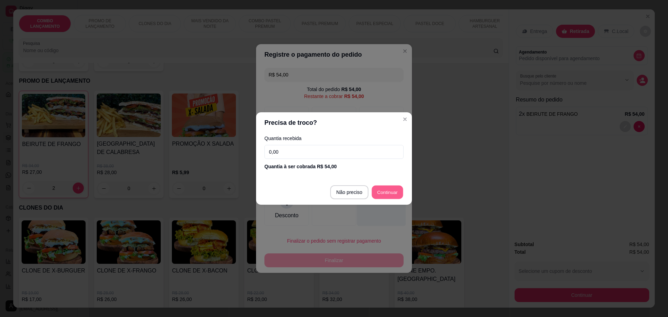
type input "R$ 0,00"
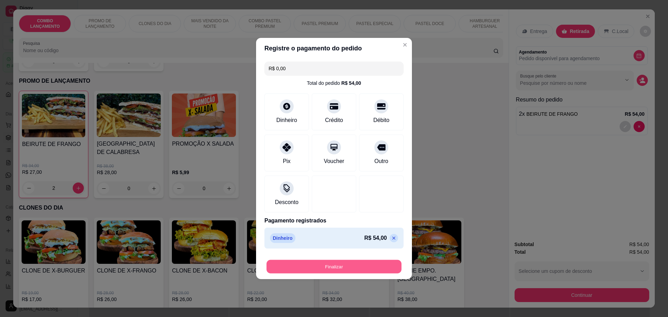
click at [322, 266] on button "Finalizar" at bounding box center [333, 267] width 135 height 14
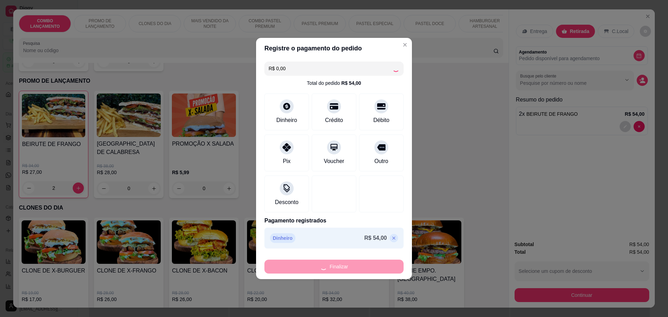
type input "0"
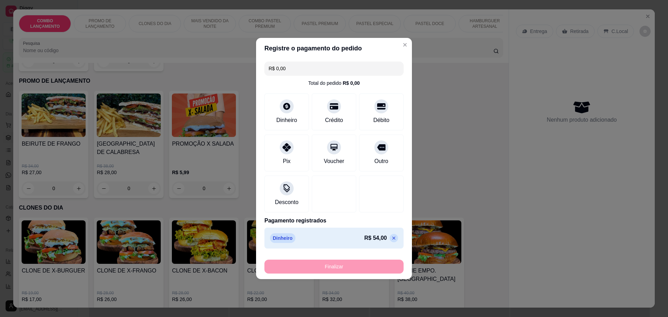
type input "-R$ 54,00"
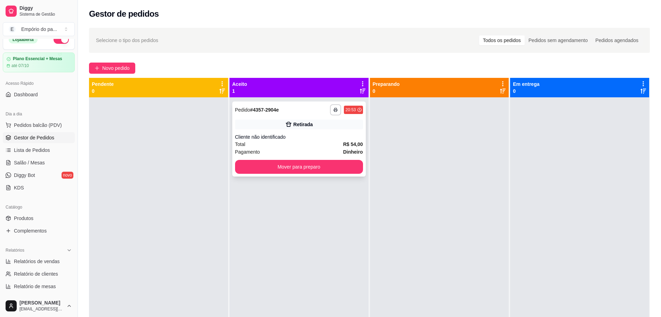
click at [253, 143] on div "Total R$ 54,00" at bounding box center [299, 145] width 128 height 8
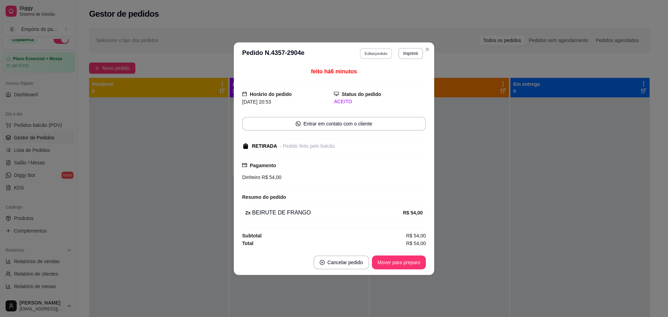
click at [378, 53] on button "Editar pedido" at bounding box center [376, 53] width 32 height 11
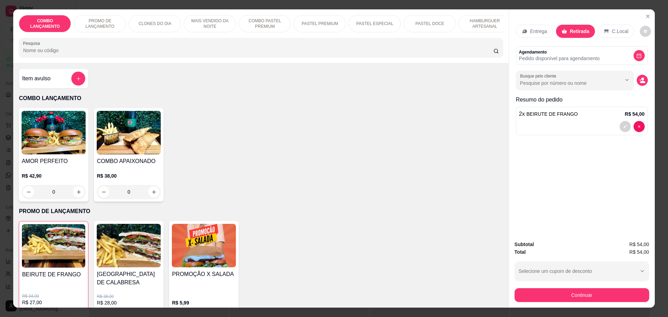
click at [588, 123] on div at bounding box center [582, 126] width 126 height 11
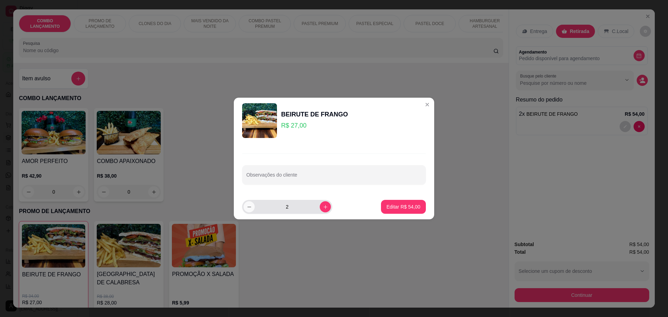
click at [247, 207] on icon "decrease-product-quantity" at bounding box center [249, 207] width 5 height 5
type input "1"
click at [403, 206] on p "Editar R$ 27,00" at bounding box center [403, 206] width 34 height 7
type input "1"
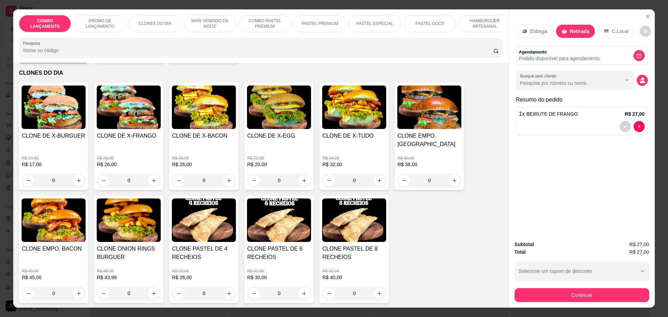
scroll to position [261, 0]
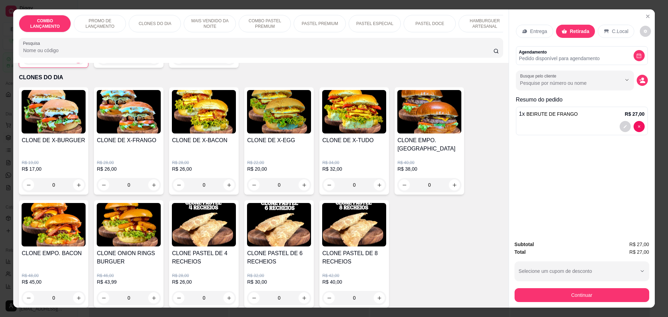
click at [151, 178] on div "0" at bounding box center [129, 185] width 64 height 14
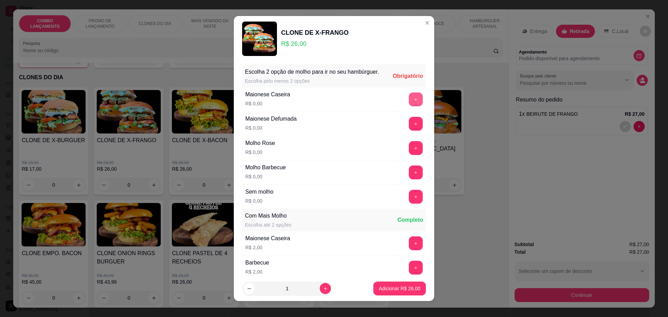
click at [409, 106] on button "+" at bounding box center [416, 100] width 14 height 14
click at [409, 151] on button "+" at bounding box center [416, 149] width 14 height 14
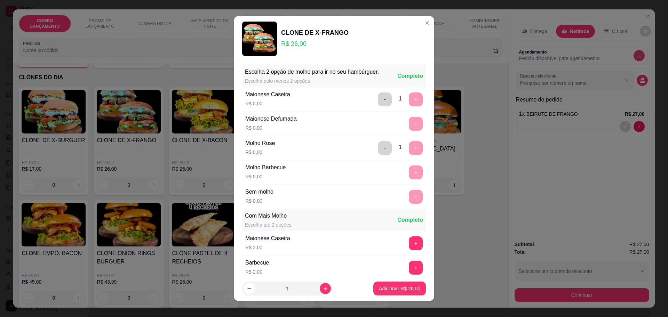
scroll to position [105, 0]
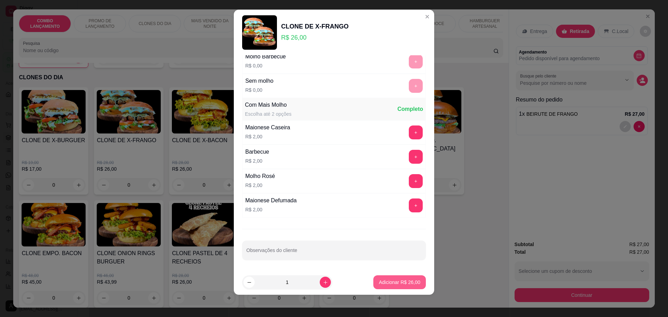
click at [389, 280] on p "Adicionar R$ 26,00" at bounding box center [399, 282] width 41 height 7
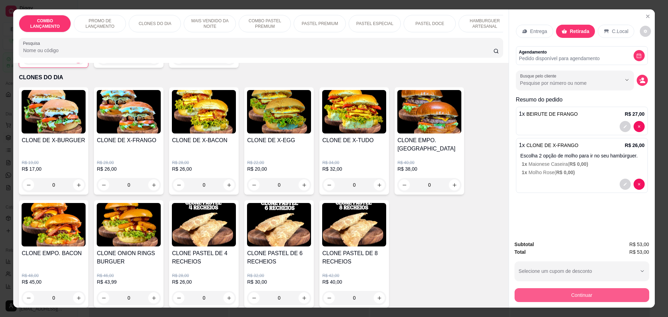
click at [590, 292] on button "Continuar" at bounding box center [581, 295] width 135 height 14
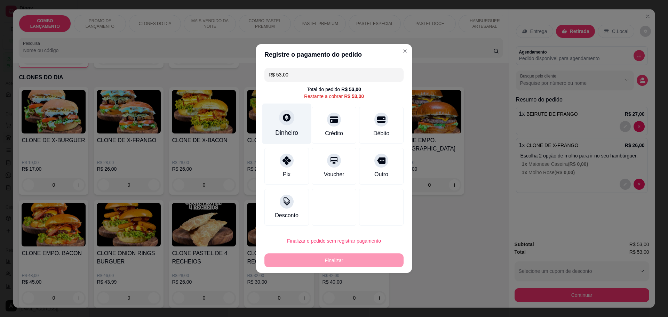
click at [284, 132] on div "Dinheiro" at bounding box center [286, 132] width 23 height 9
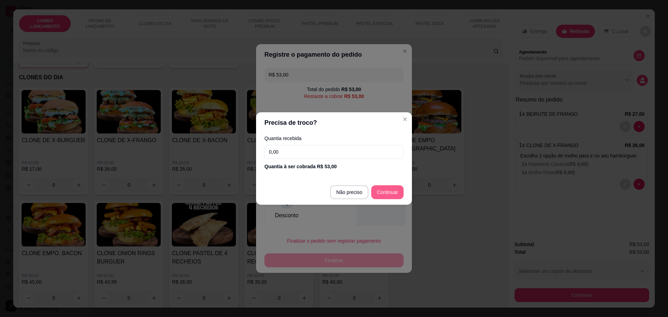
type input "R$ 0,00"
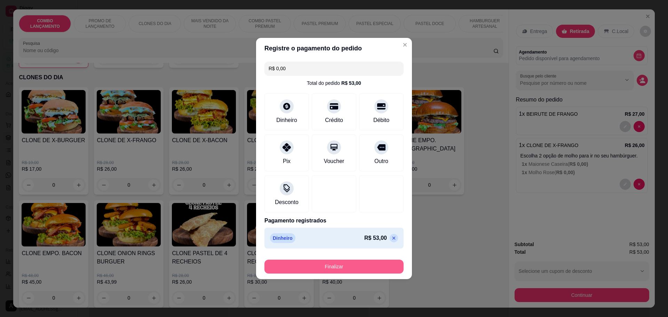
click at [342, 266] on button "Finalizar" at bounding box center [333, 267] width 139 height 14
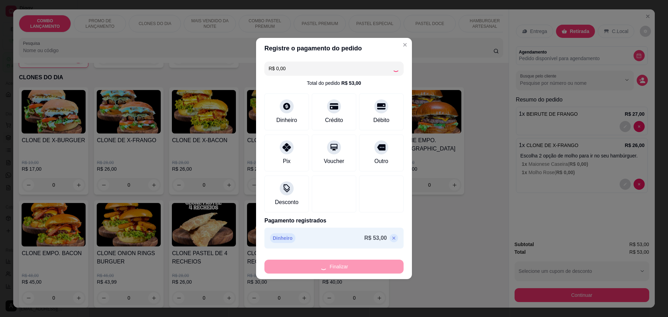
type input "0"
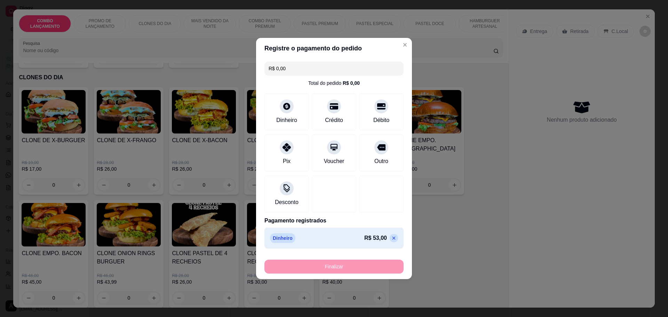
type input "-R$ 53,00"
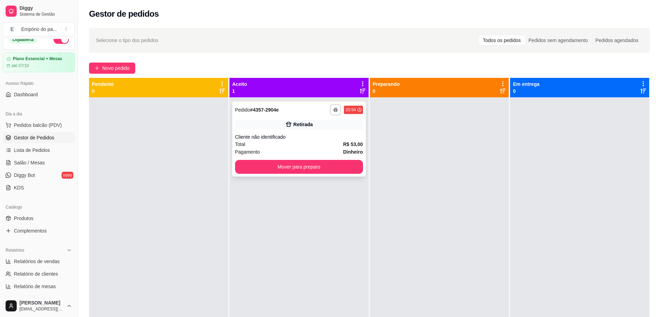
click at [257, 138] on div "Cliente não identificado" at bounding box center [299, 137] width 128 height 7
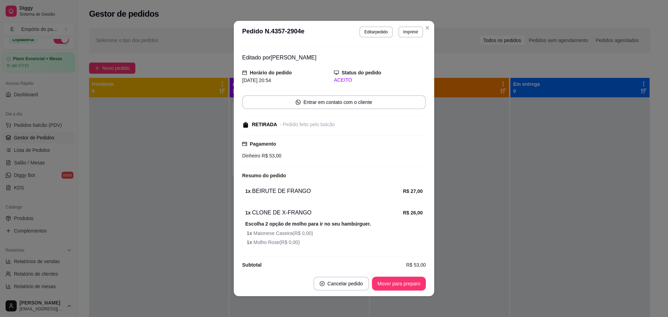
scroll to position [23, 0]
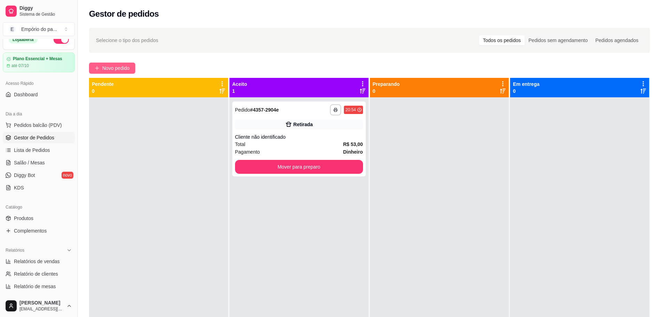
click at [117, 69] on span "Novo pedido" at bounding box center [115, 68] width 27 height 8
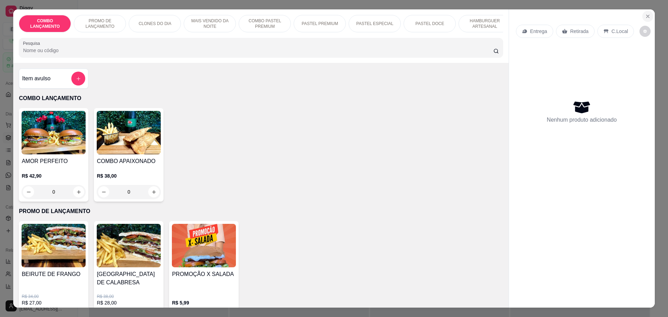
click at [646, 17] on icon "Close" at bounding box center [647, 16] width 3 height 3
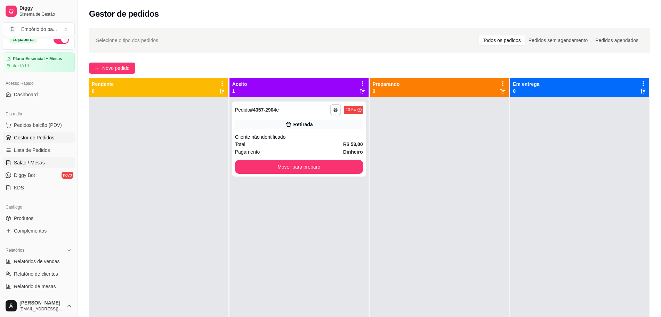
click at [29, 163] on span "Salão / Mesas" at bounding box center [29, 162] width 31 height 7
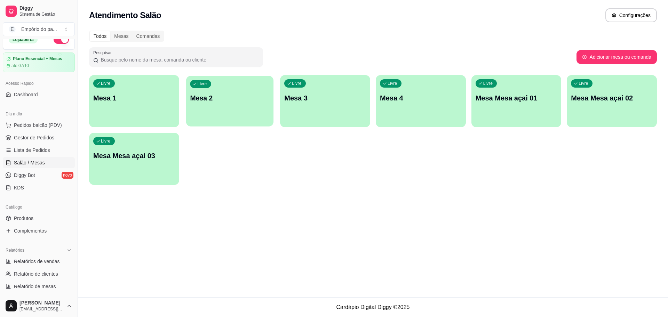
click at [209, 116] on div "Livre Mesa 2" at bounding box center [229, 97] width 87 height 42
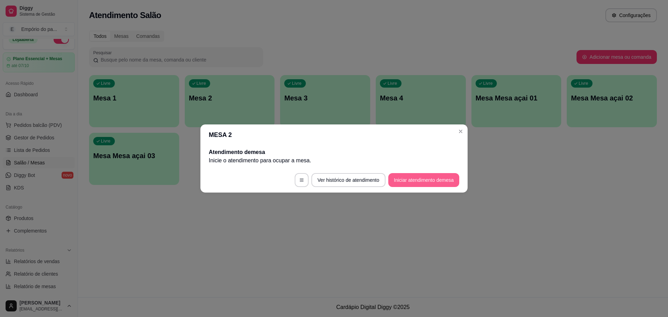
click at [400, 182] on button "Iniciar atendimento de mesa" at bounding box center [423, 180] width 71 height 14
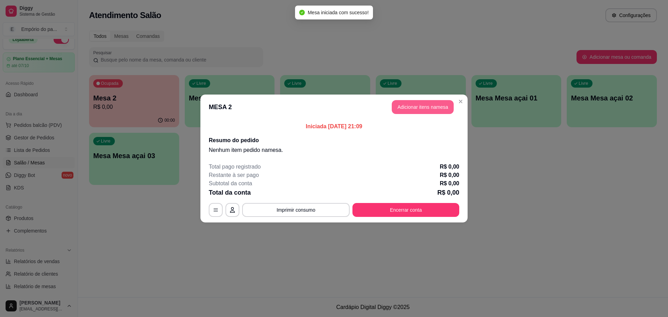
click at [430, 104] on button "Adicionar itens na mesa" at bounding box center [423, 107] width 62 height 14
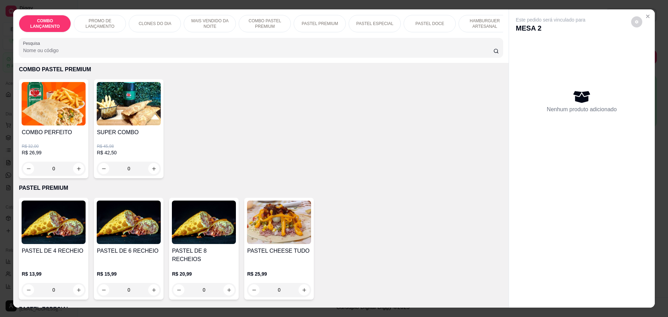
scroll to position [826, 0]
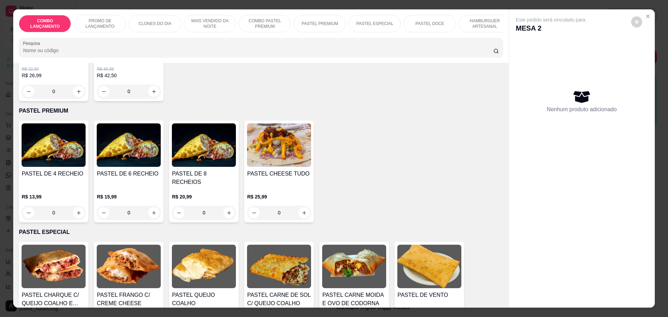
click at [74, 206] on div "0" at bounding box center [54, 213] width 64 height 14
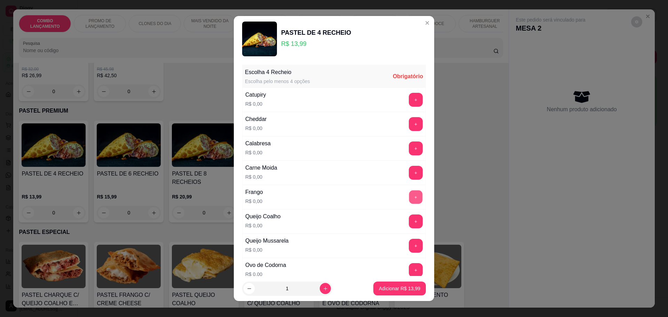
click at [409, 194] on button "+" at bounding box center [416, 197] width 14 height 14
click at [409, 248] on button "+" at bounding box center [416, 246] width 14 height 14
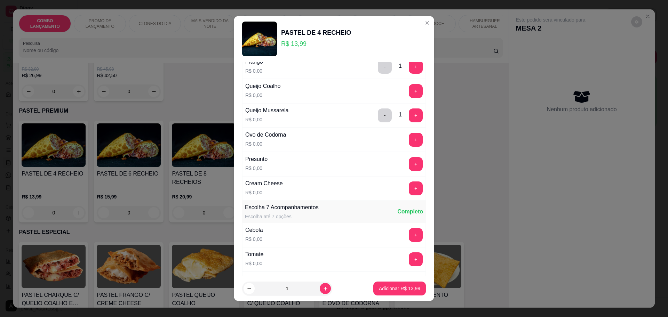
scroll to position [43, 0]
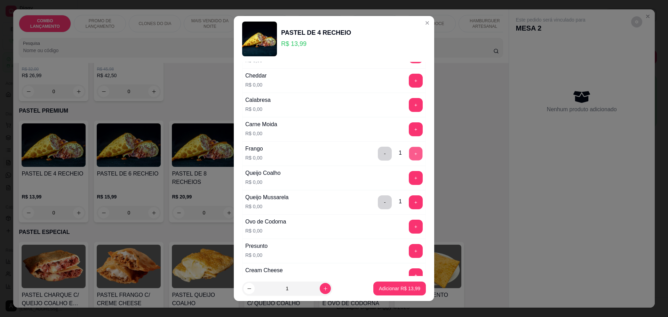
click at [409, 152] on button "+" at bounding box center [416, 154] width 14 height 14
click at [409, 201] on button "+" at bounding box center [416, 202] width 14 height 14
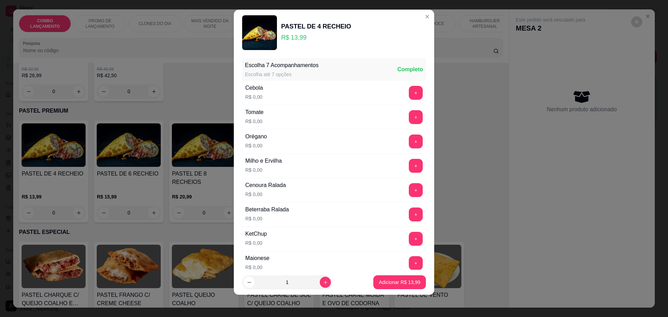
scroll to position [269, 0]
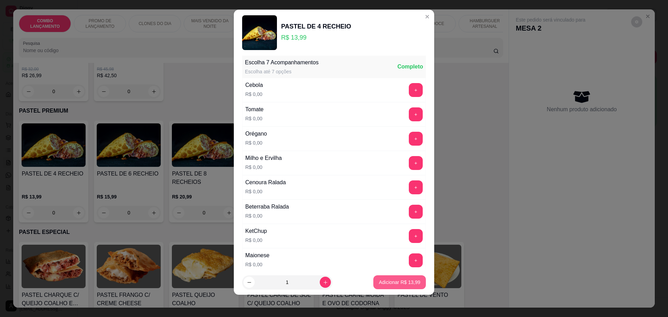
click at [381, 284] on p "Adicionar R$ 13,99" at bounding box center [399, 282] width 41 height 7
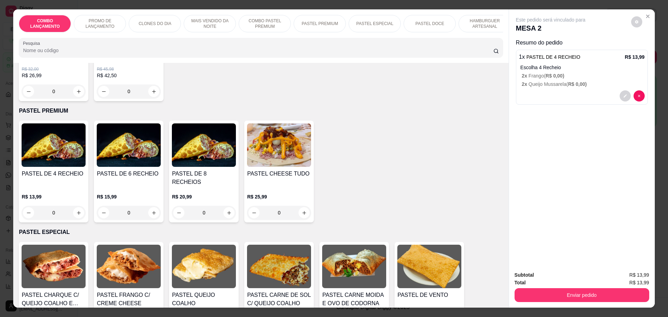
click at [75, 206] on div "0" at bounding box center [54, 213] width 64 height 14
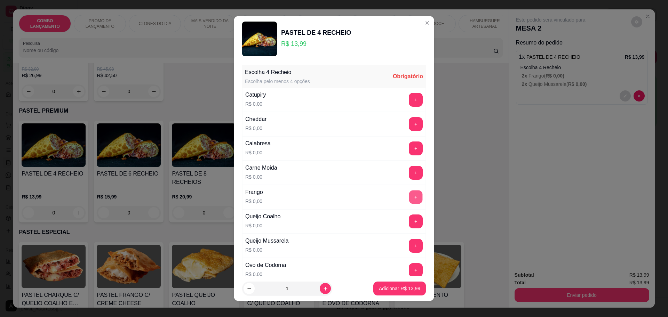
click at [409, 194] on button "+" at bounding box center [416, 197] width 14 height 14
click at [409, 154] on button "+" at bounding box center [416, 149] width 14 height 14
click at [406, 239] on div "+" at bounding box center [415, 246] width 19 height 14
click at [409, 243] on button "+" at bounding box center [416, 246] width 14 height 14
click at [395, 165] on div "Carne Moida R$ 0,00 +" at bounding box center [334, 173] width 184 height 24
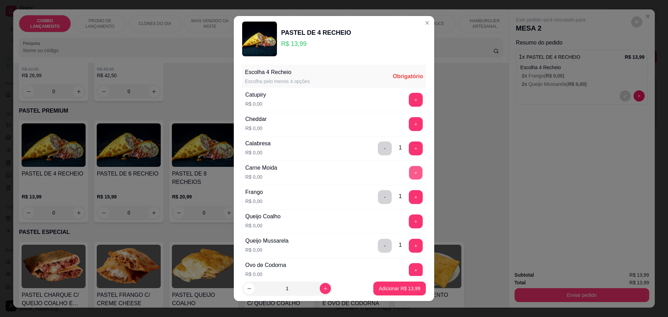
click at [409, 172] on button "+" at bounding box center [416, 173] width 14 height 14
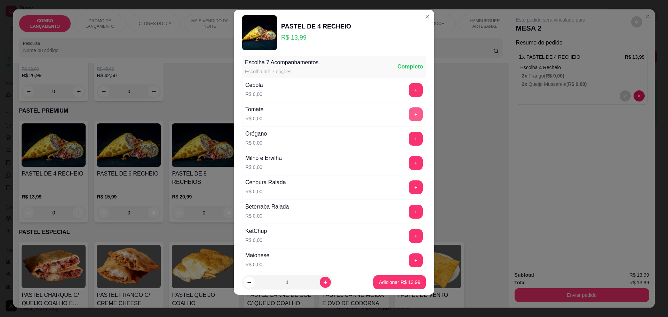
click at [409, 108] on button "+" at bounding box center [416, 114] width 14 height 14
click at [409, 84] on button "+" at bounding box center [416, 90] width 14 height 14
click at [409, 188] on button "+" at bounding box center [416, 188] width 14 height 14
click at [409, 157] on button "+" at bounding box center [416, 163] width 14 height 14
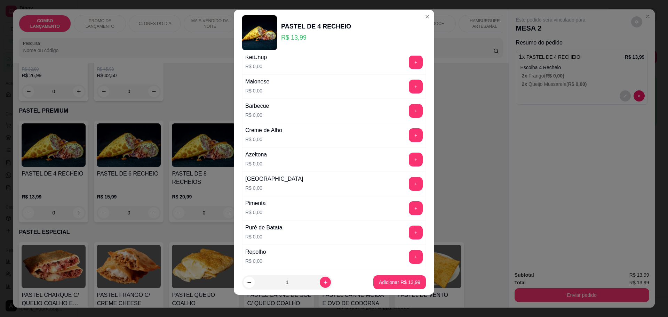
scroll to position [487, 0]
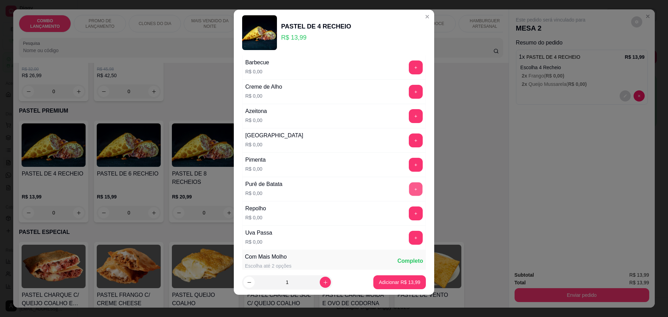
click at [409, 184] on button "+" at bounding box center [416, 189] width 14 height 14
click at [378, 190] on button "-" at bounding box center [385, 189] width 14 height 14
click at [409, 119] on button "+" at bounding box center [416, 116] width 14 height 14
click at [409, 211] on button "+" at bounding box center [416, 214] width 14 height 14
click at [384, 282] on p "Adicionar R$ 13,99" at bounding box center [399, 282] width 41 height 7
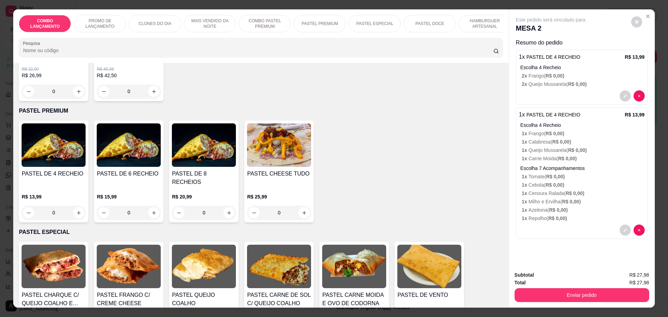
click at [77, 206] on div "0" at bounding box center [54, 213] width 64 height 14
click at [560, 151] on p "1 x Queijo Mussarela ( R$ 0,00 )" at bounding box center [583, 150] width 123 height 7
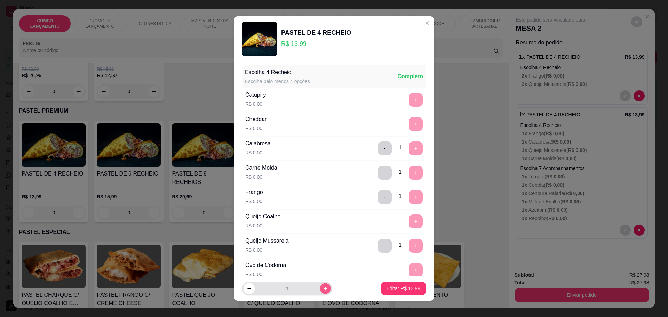
click at [323, 286] on icon "increase-product-quantity" at bounding box center [325, 288] width 5 height 5
type input "2"
click at [397, 289] on p "Editar R$ 27,98" at bounding box center [403, 288] width 34 height 7
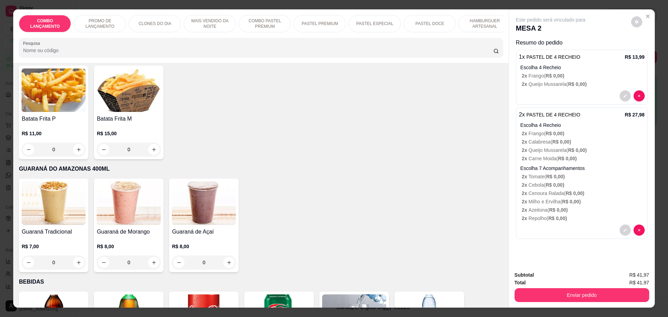
scroll to position [2010, 0]
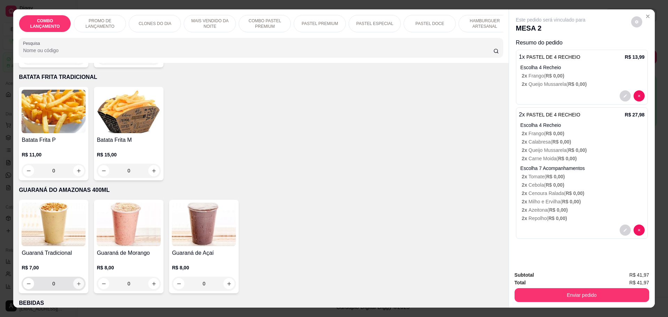
click at [76, 281] on icon "increase-product-quantity" at bounding box center [78, 283] width 5 height 5
type input "1"
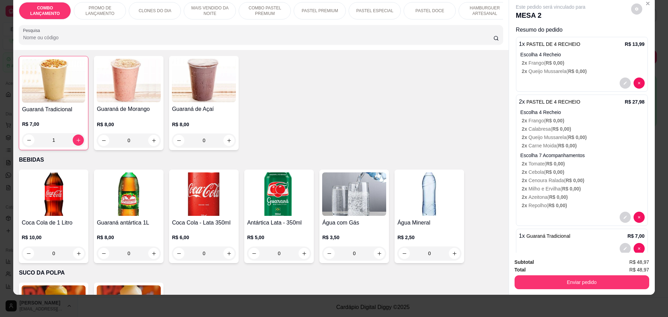
scroll to position [2185, 0]
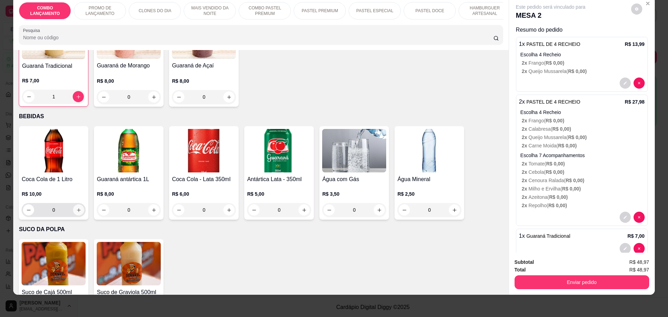
click at [77, 208] on icon "increase-product-quantity" at bounding box center [78, 210] width 5 height 5
type input "1"
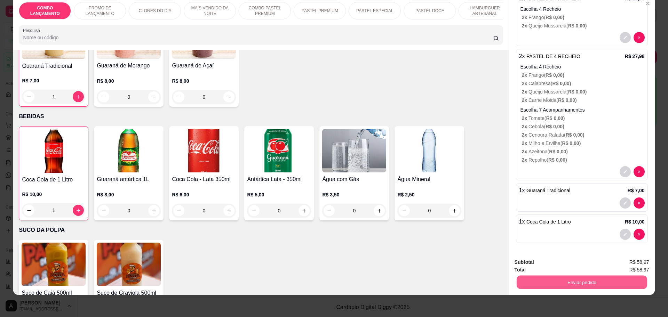
click at [572, 281] on button "Enviar pedido" at bounding box center [581, 283] width 130 height 14
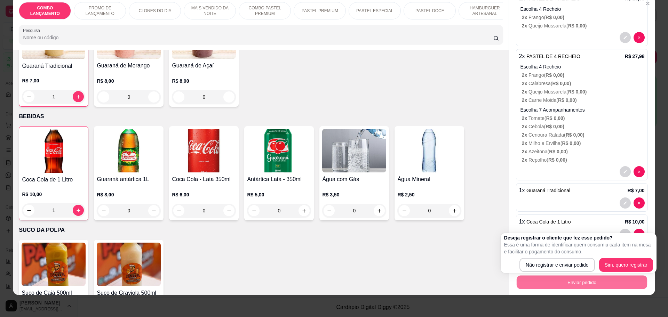
click at [439, 240] on div "Suco de Cajá 500ml R$ 7,50 0 Suco de Graviola 500ml R$ 7,50 0" at bounding box center [261, 287] width 484 height 94
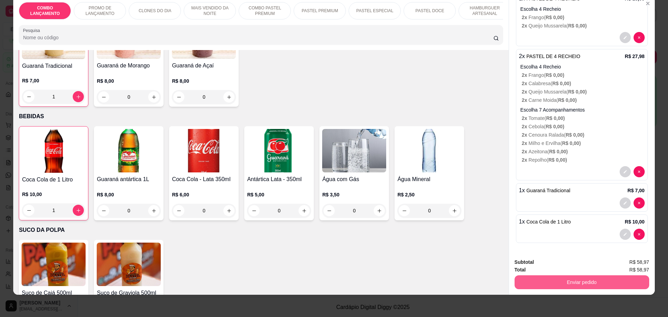
click at [582, 279] on button "Enviar pedido" at bounding box center [581, 283] width 135 height 14
click at [557, 265] on button "Não registrar e enviar pedido" at bounding box center [558, 265] width 72 height 13
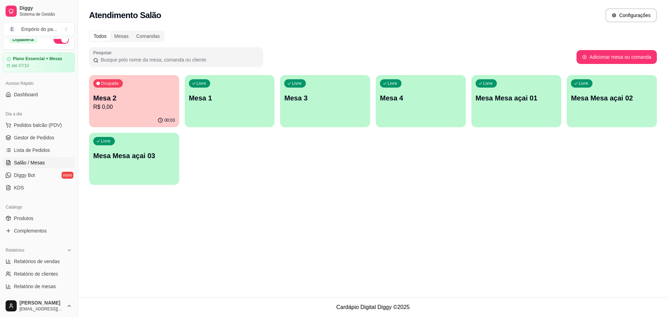
click at [134, 121] on div "00:03" at bounding box center [134, 121] width 90 height 14
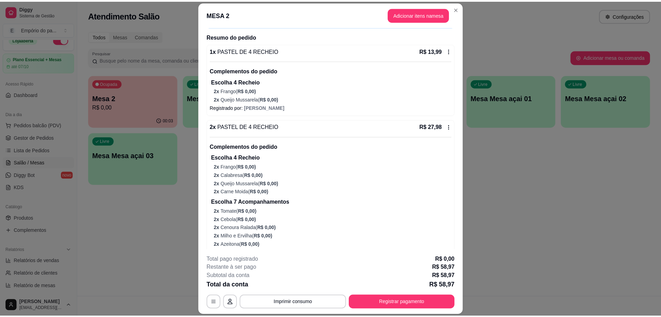
scroll to position [128, 0]
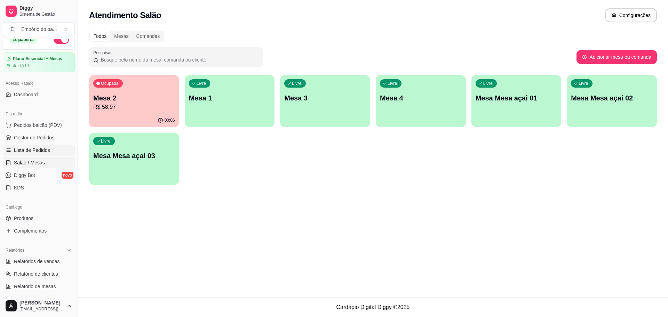
click at [45, 149] on span "Lista de Pedidos" at bounding box center [32, 150] width 36 height 7
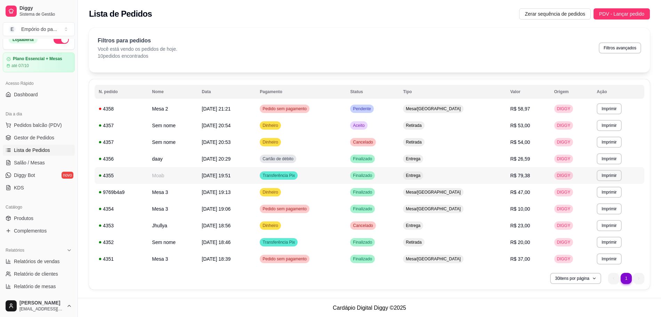
scroll to position [1, 0]
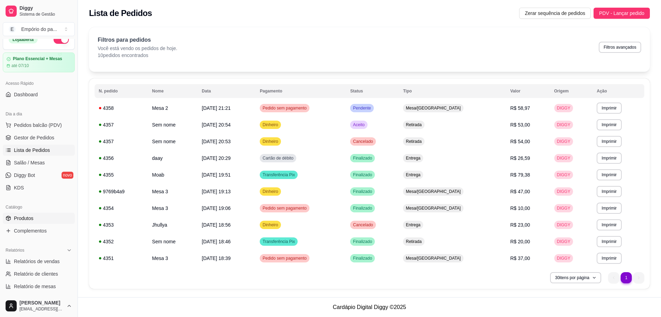
click at [31, 215] on span "Produtos" at bounding box center [23, 218] width 19 height 7
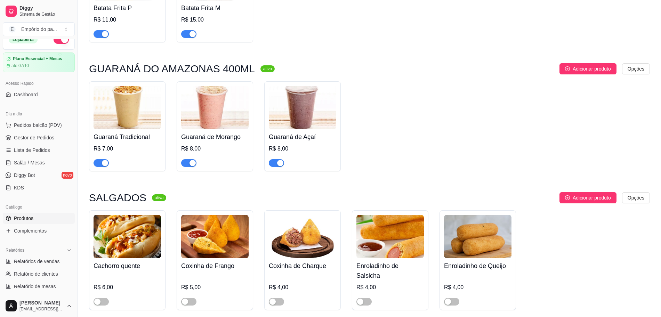
scroll to position [2498, 0]
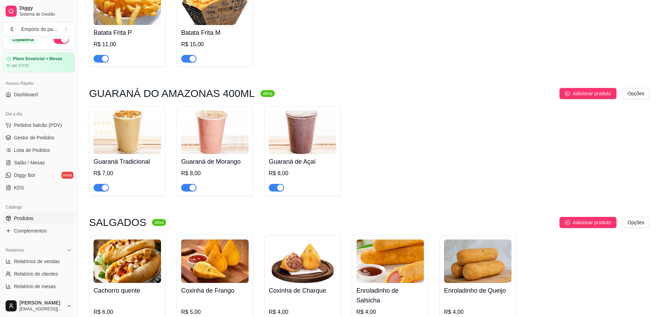
click at [97, 183] on div at bounding box center [101, 187] width 15 height 8
click at [191, 185] on div "button" at bounding box center [193, 188] width 6 height 6
click at [280, 185] on div "button" at bounding box center [280, 188] width 6 height 6
click at [105, 185] on div "button" at bounding box center [105, 188] width 6 height 6
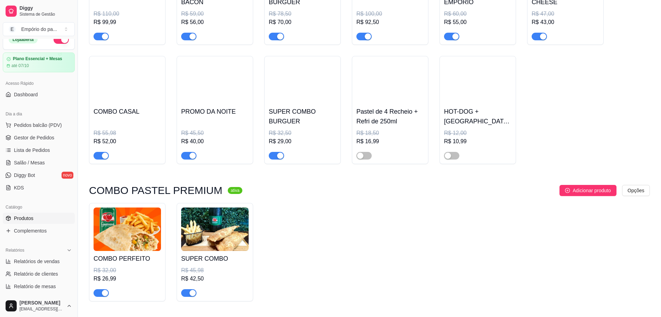
scroll to position [696, 0]
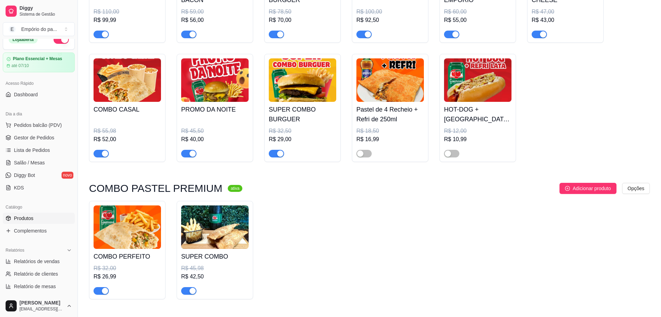
click at [103, 154] on div "button" at bounding box center [105, 154] width 6 height 6
click at [40, 229] on span "Complementos" at bounding box center [30, 230] width 33 height 7
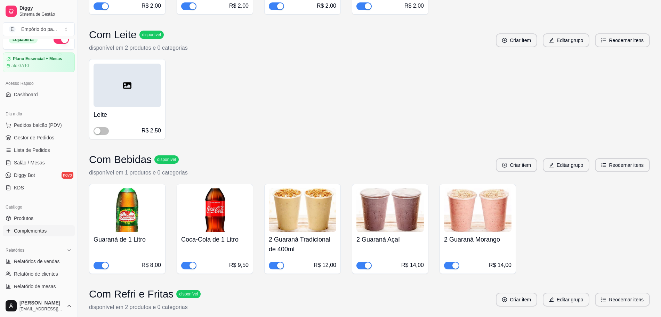
scroll to position [1304, 0]
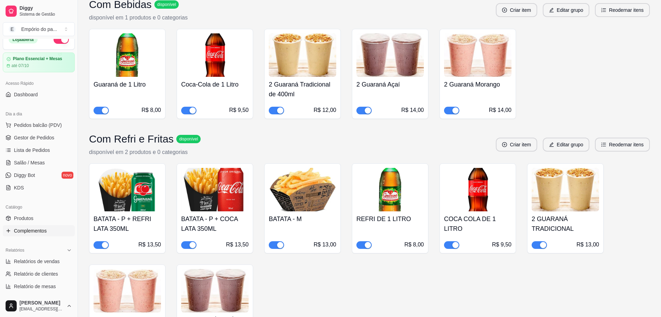
click at [278, 108] on div "button" at bounding box center [280, 110] width 6 height 6
click at [368, 110] on div "button" at bounding box center [368, 110] width 6 height 6
click at [456, 110] on div "button" at bounding box center [456, 110] width 6 height 6
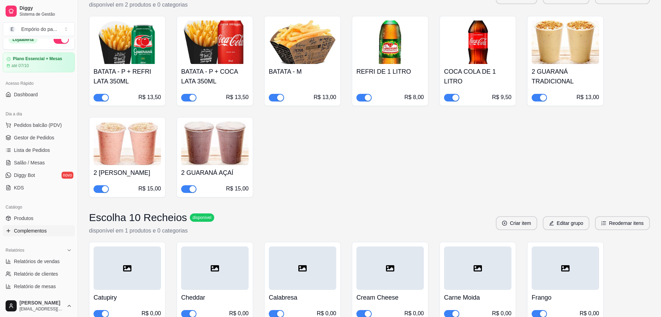
scroll to position [1478, 0]
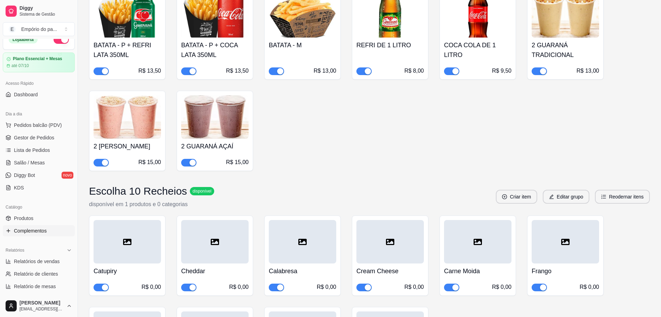
click at [104, 166] on div "button" at bounding box center [105, 163] width 6 height 6
click at [192, 166] on div "button" at bounding box center [193, 163] width 6 height 6
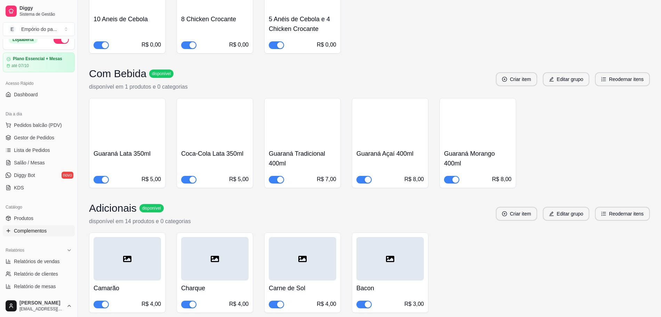
scroll to position [3174, 0]
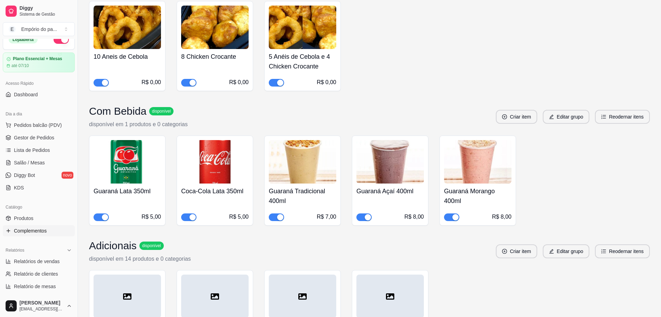
click at [278, 221] on div "button" at bounding box center [280, 217] width 6 height 6
click at [366, 221] on div "button" at bounding box center [368, 217] width 6 height 6
click at [451, 221] on span "button" at bounding box center [451, 218] width 15 height 8
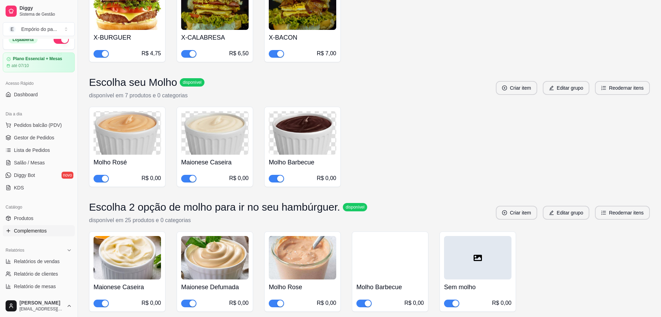
scroll to position [3850, 0]
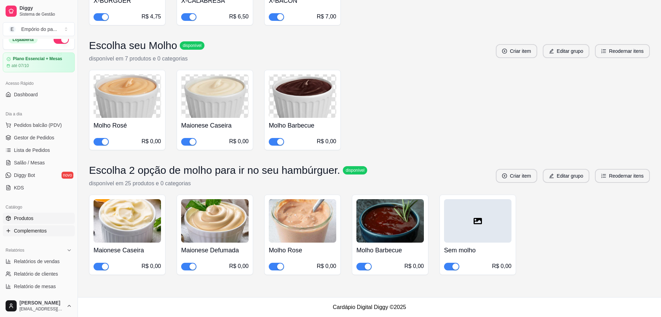
click at [50, 219] on link "Produtos" at bounding box center [39, 218] width 72 height 11
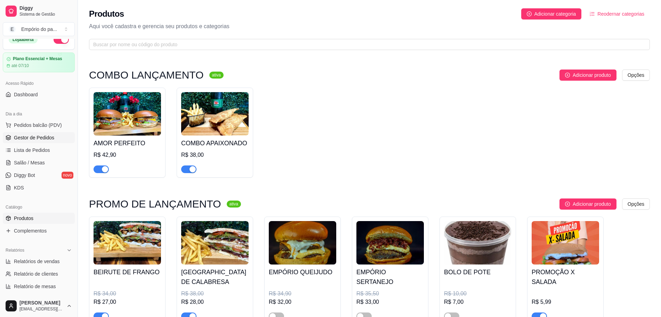
click at [35, 137] on span "Gestor de Pedidos" at bounding box center [34, 137] width 40 height 7
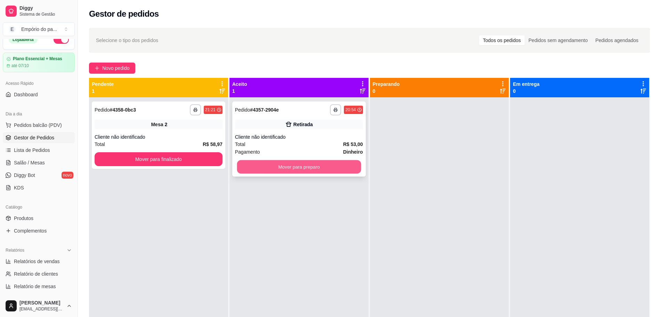
click at [286, 165] on button "Mover para preparo" at bounding box center [299, 167] width 124 height 14
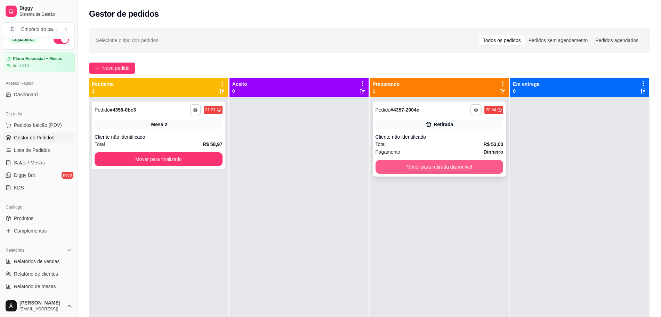
click at [400, 166] on button "Mover para retirada disponível" at bounding box center [440, 167] width 128 height 14
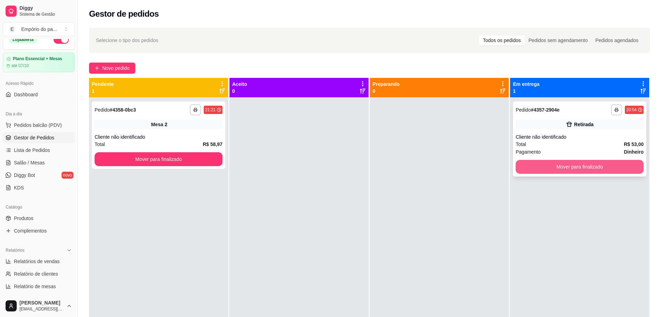
click at [599, 169] on button "Mover para finalizado" at bounding box center [580, 167] width 128 height 14
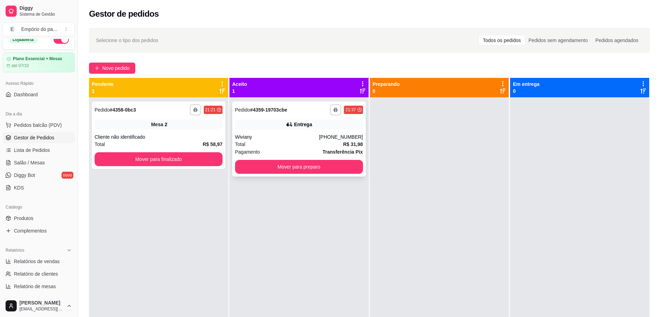
click at [291, 142] on div "Total R$ 31,98" at bounding box center [299, 145] width 128 height 8
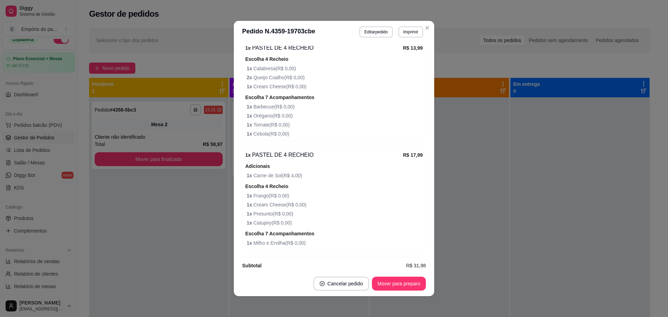
scroll to position [284, 0]
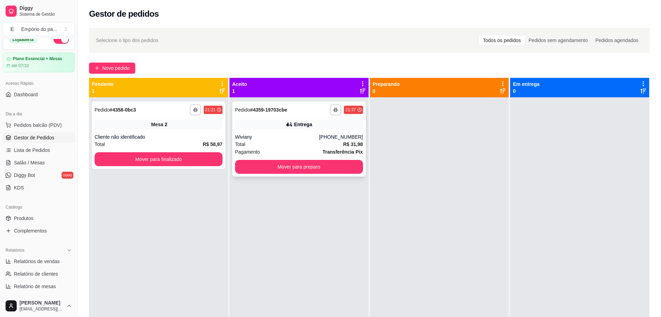
click at [270, 149] on div "Pagamento Transferência Pix" at bounding box center [299, 152] width 128 height 8
click at [284, 168] on button "Mover para preparo" at bounding box center [299, 167] width 124 height 14
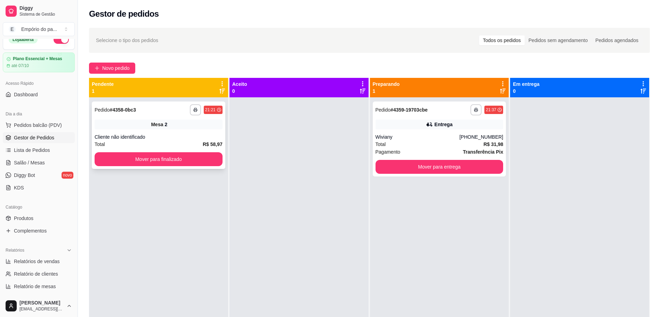
click at [114, 134] on div "Cliente não identificado" at bounding box center [159, 137] width 128 height 7
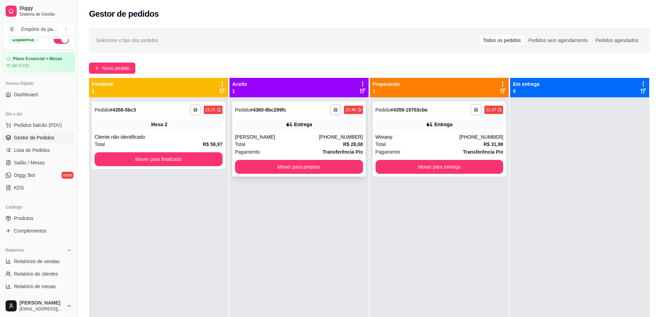
click at [306, 149] on div "Pagamento Transferência Pix" at bounding box center [299, 152] width 128 height 8
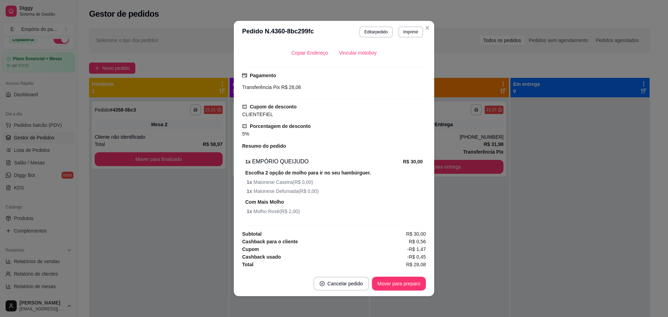
scroll to position [1, 0]
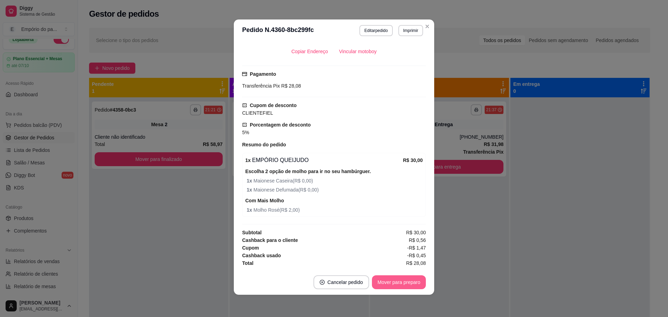
click at [387, 278] on button "Mover para preparo" at bounding box center [399, 283] width 54 height 14
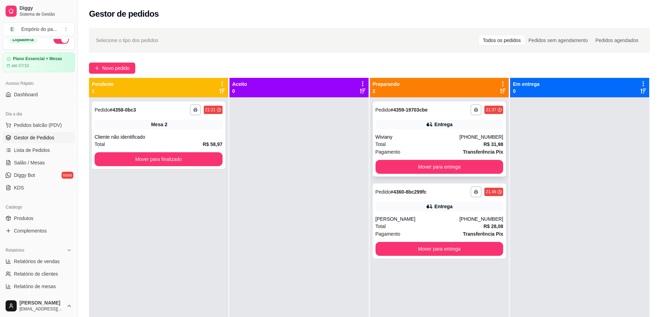
click at [407, 142] on div "Total R$ 31,98" at bounding box center [440, 145] width 128 height 8
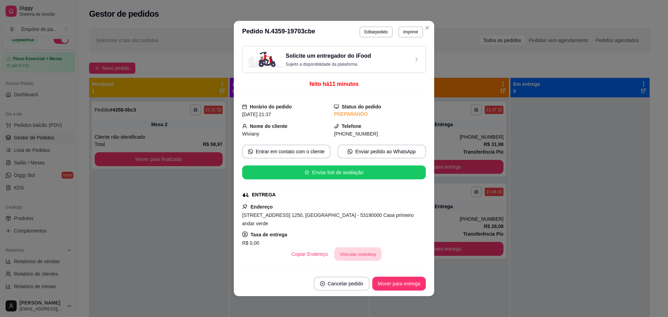
click at [348, 248] on button "Vincular motoboy" at bounding box center [357, 255] width 47 height 14
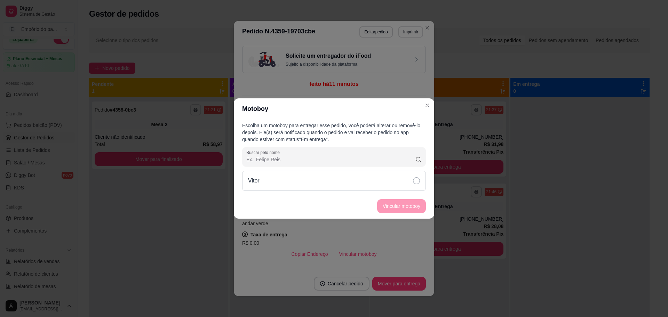
click at [350, 181] on div "Vitor" at bounding box center [334, 181] width 184 height 20
click at [409, 206] on button "Vincular motoboy" at bounding box center [401, 207] width 47 height 14
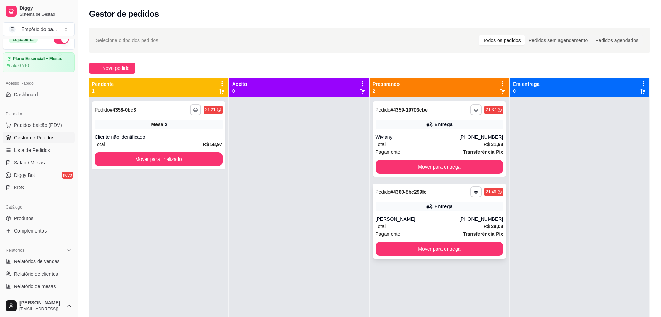
click at [435, 220] on div "[PERSON_NAME]" at bounding box center [418, 219] width 84 height 7
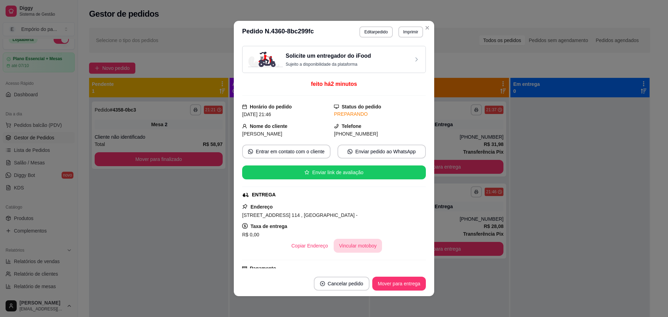
click at [355, 244] on button "Vincular motoboy" at bounding box center [358, 246] width 49 height 14
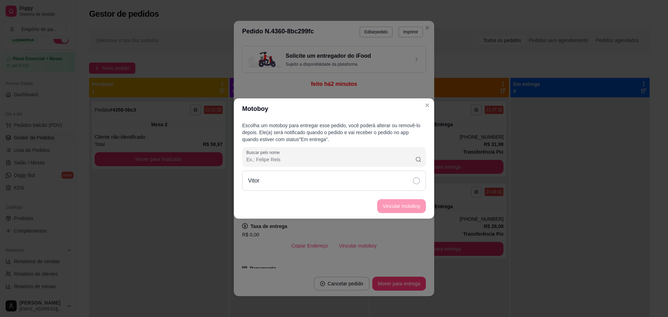
click at [325, 178] on div "Vitor" at bounding box center [334, 181] width 184 height 20
click at [411, 206] on button "Vincular motoboy" at bounding box center [401, 207] width 47 height 14
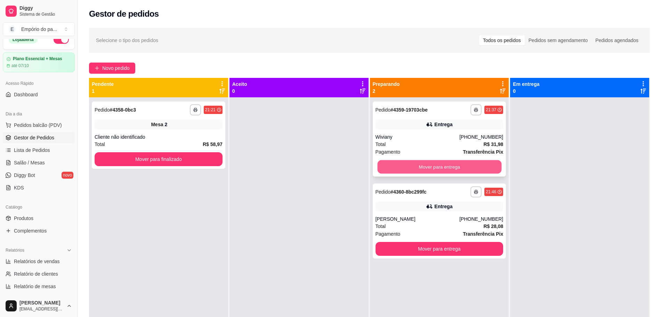
click at [409, 168] on button "Mover para entrega" at bounding box center [439, 167] width 124 height 14
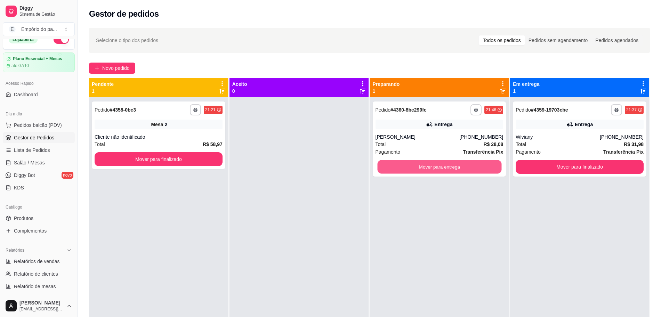
click at [409, 168] on button "Mover para entrega" at bounding box center [439, 167] width 124 height 14
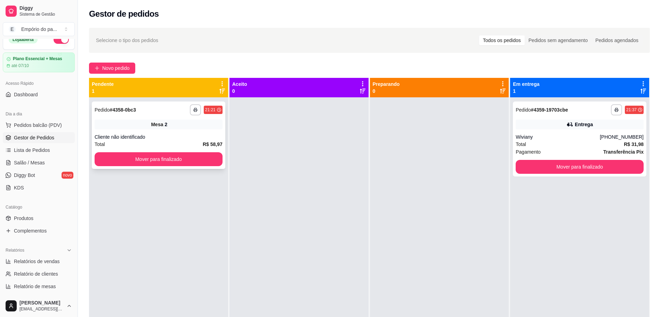
click at [161, 138] on div "Cliente não identificado" at bounding box center [159, 137] width 128 height 7
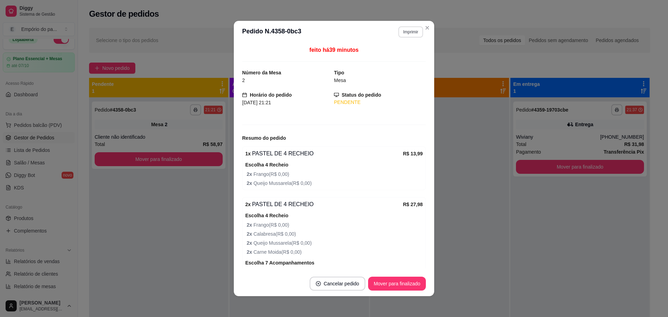
click at [400, 31] on button "Imprimir" at bounding box center [410, 31] width 25 height 11
click at [382, 57] on button "IMPRESSORA" at bounding box center [395, 56] width 50 height 11
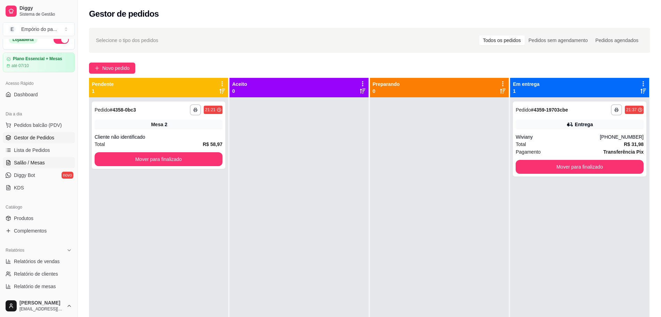
click at [38, 166] on span "Salão / Mesas" at bounding box center [29, 162] width 31 height 7
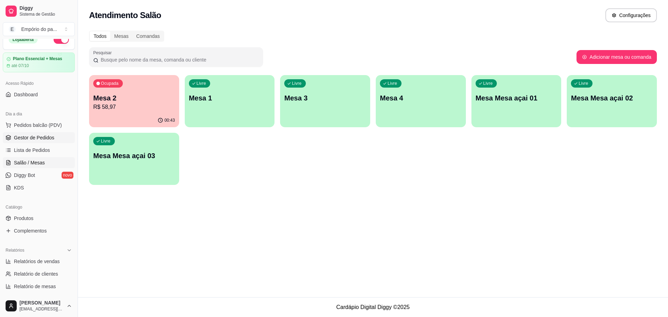
click at [55, 141] on link "Gestor de Pedidos" at bounding box center [39, 137] width 72 height 11
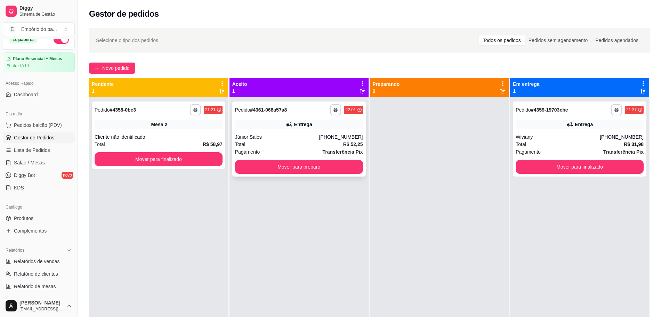
click at [263, 137] on div "Júnior Sales" at bounding box center [277, 137] width 84 height 7
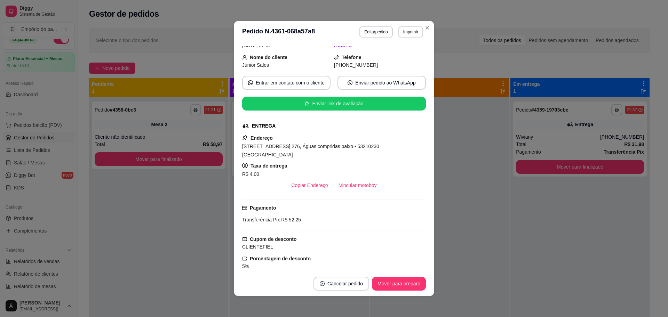
scroll to position [165, 0]
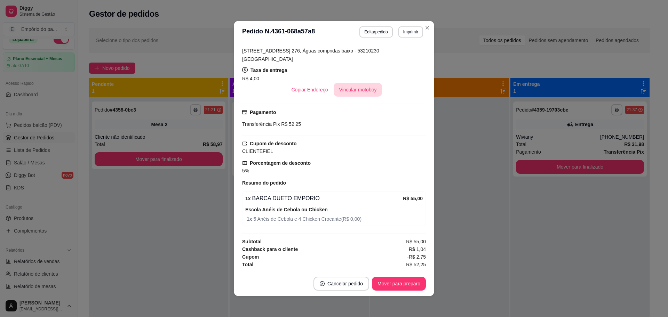
click at [343, 93] on button "Vincular motoboy" at bounding box center [358, 90] width 49 height 14
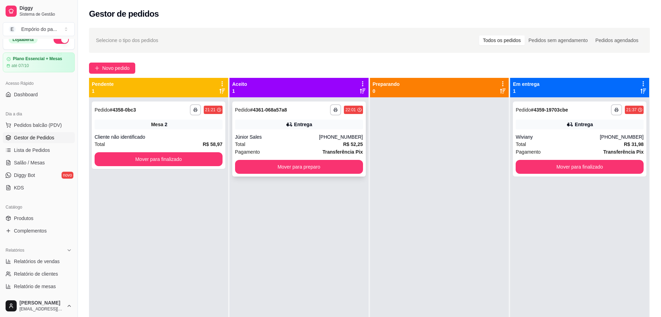
click at [295, 141] on div "Total R$ 52,25" at bounding box center [299, 145] width 128 height 8
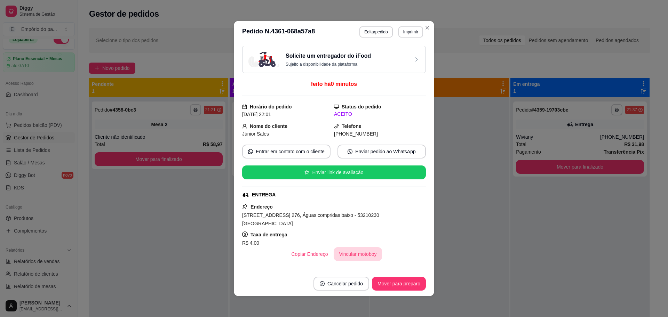
click at [352, 251] on button "Vincular motoboy" at bounding box center [358, 254] width 49 height 14
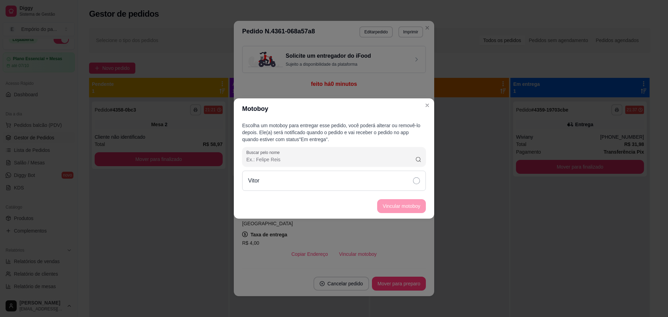
click at [328, 172] on div "Vitor" at bounding box center [334, 181] width 184 height 20
click at [409, 214] on footer "Vincular motoboy" at bounding box center [334, 206] width 200 height 25
click at [405, 202] on button "Vincular motoboy" at bounding box center [401, 206] width 49 height 14
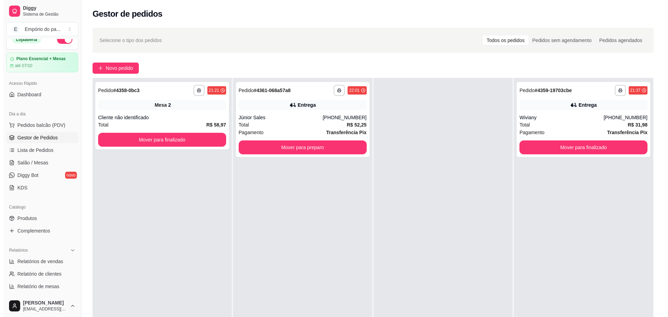
scroll to position [0, 0]
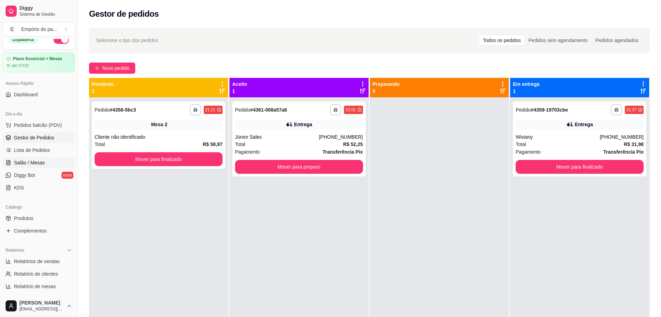
click at [38, 162] on span "Salão / Mesas" at bounding box center [29, 162] width 31 height 7
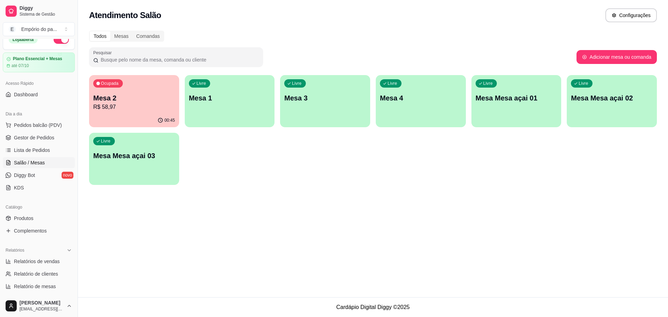
click at [142, 98] on p "Mesa 2" at bounding box center [134, 98] width 82 height 10
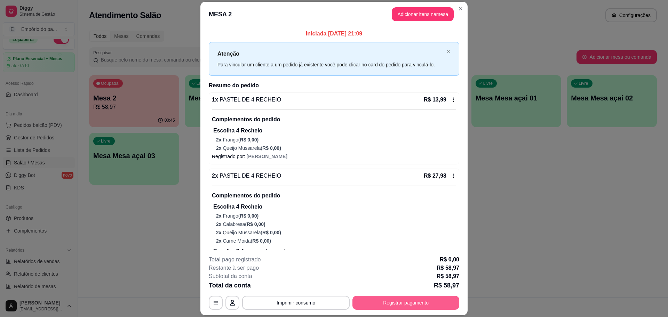
click at [423, 299] on button "Registrar pagamento" at bounding box center [405, 303] width 107 height 14
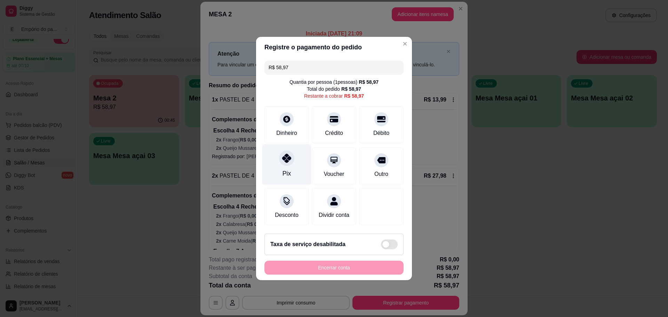
click at [289, 154] on icon at bounding box center [286, 158] width 9 height 9
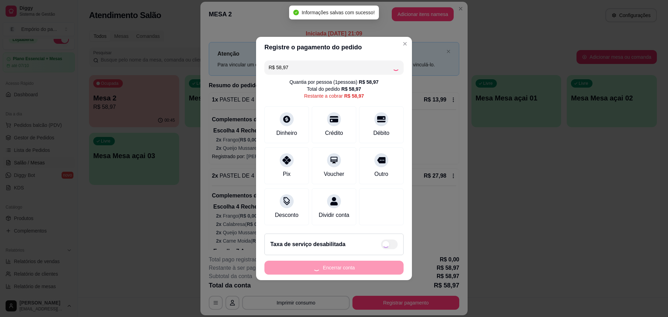
type input "R$ 0,00"
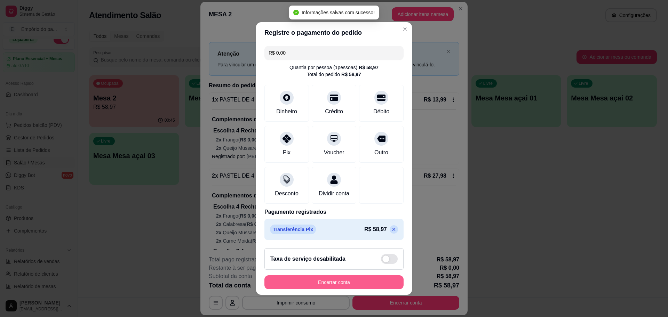
click at [344, 283] on button "Encerrar conta" at bounding box center [333, 283] width 139 height 14
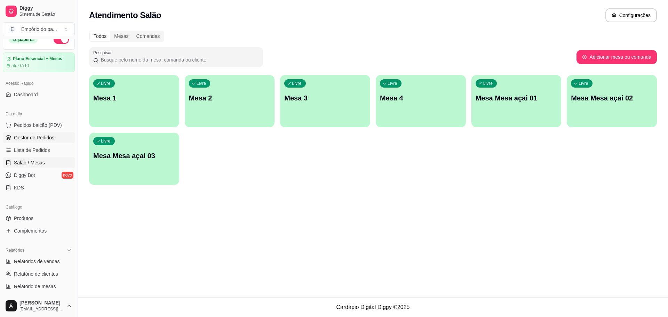
click at [40, 133] on link "Gestor de Pedidos" at bounding box center [39, 137] width 72 height 11
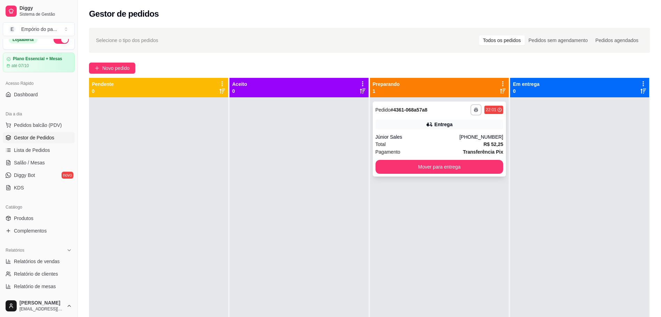
click at [383, 136] on div "Júnior Sales" at bounding box center [418, 137] width 84 height 7
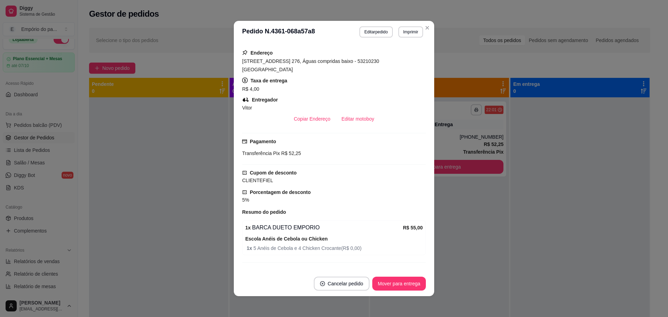
scroll to position [183, 0]
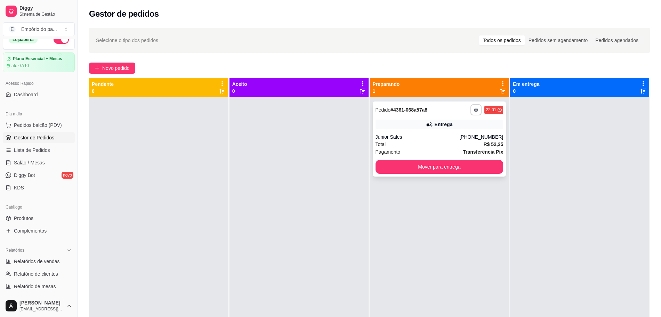
click at [421, 148] on div "Pagamento Transferência Pix" at bounding box center [440, 152] width 128 height 8
click at [422, 163] on button "Mover para entrega" at bounding box center [439, 167] width 124 height 14
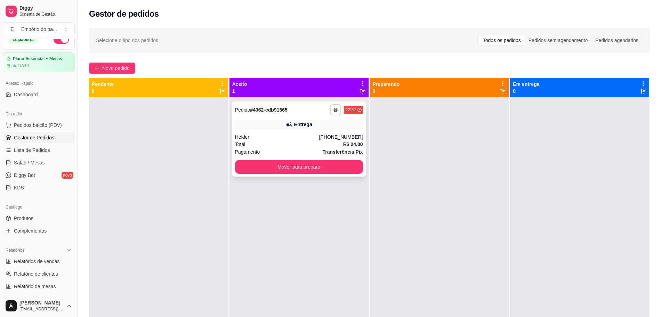
click at [290, 143] on div "Total R$ 24,00" at bounding box center [299, 145] width 128 height 8
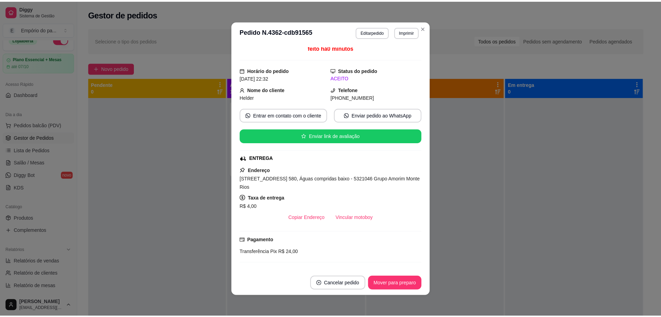
scroll to position [87, 0]
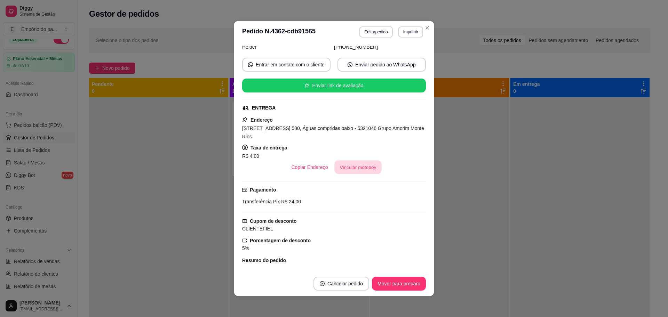
click at [354, 164] on button "Vincular motoboy" at bounding box center [357, 168] width 47 height 14
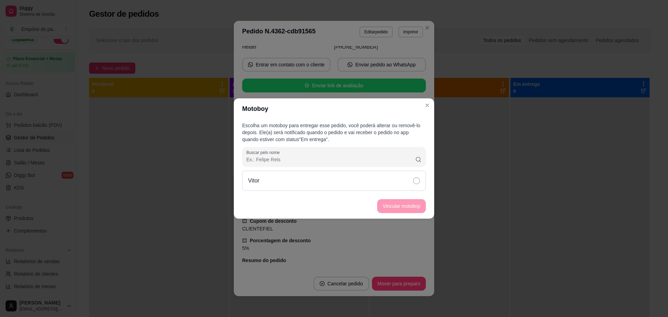
click at [417, 178] on icon at bounding box center [416, 180] width 7 height 7
click at [408, 206] on button "Vincular motoboy" at bounding box center [401, 206] width 49 height 14
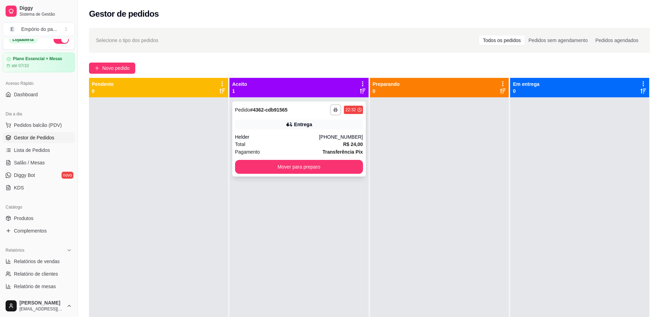
click at [300, 133] on div "**********" at bounding box center [299, 139] width 134 height 75
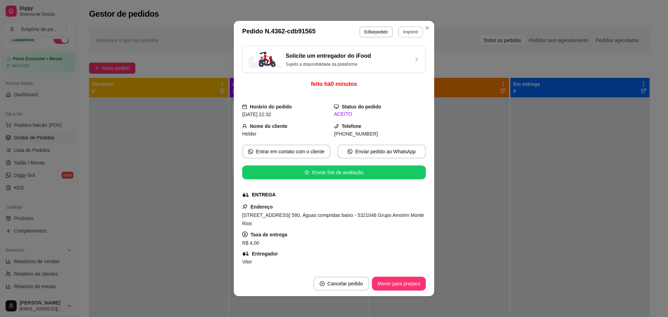
click at [410, 32] on button "Imprimir" at bounding box center [410, 31] width 25 height 11
click at [396, 55] on button "IMPRESSORA" at bounding box center [395, 56] width 50 height 11
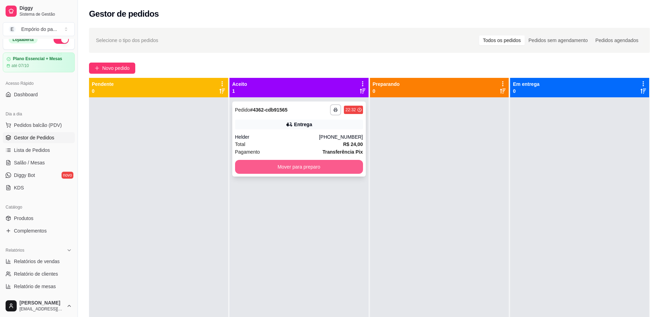
click at [267, 164] on button "Mover para preparo" at bounding box center [299, 167] width 128 height 14
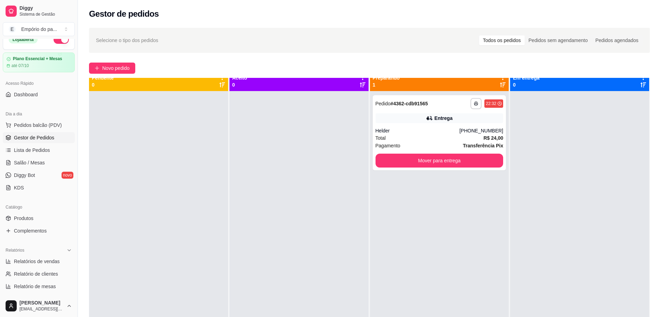
scroll to position [0, 0]
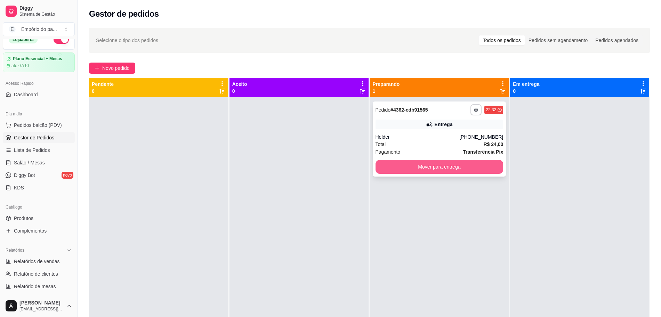
click at [440, 165] on button "Mover para entrega" at bounding box center [440, 167] width 128 height 14
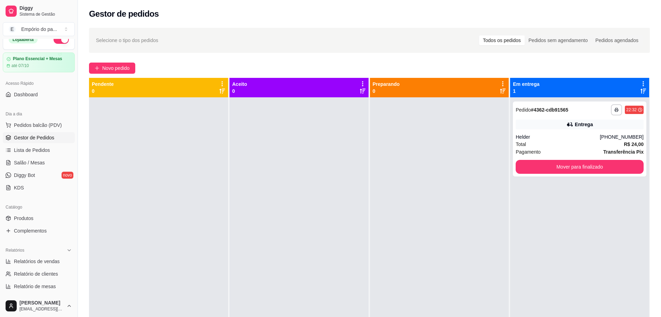
click at [225, 31] on div "Selecione o tipo dos pedidos Todos os pedidos Pedidos sem agendamento Pedidos a…" at bounding box center [369, 40] width 561 height 25
click at [24, 231] on span "Complementos" at bounding box center [30, 230] width 33 height 7
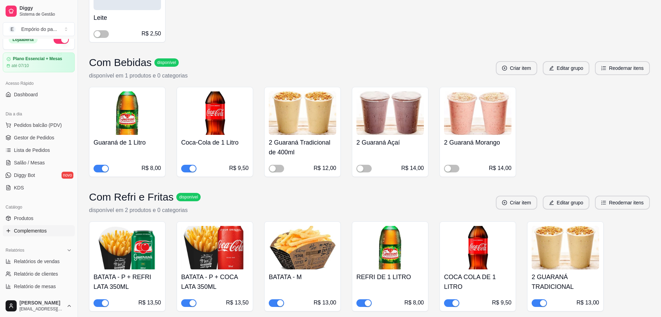
scroll to position [1304, 0]
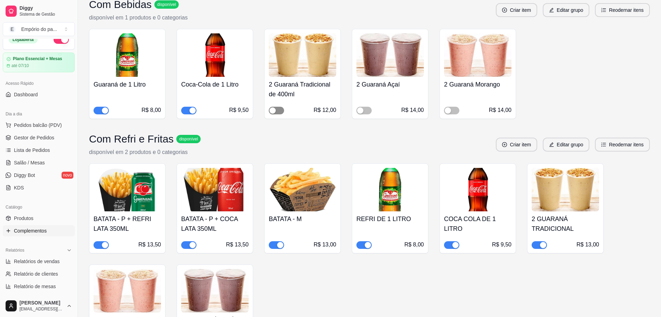
drag, startPoint x: 270, startPoint y: 110, endPoint x: 279, endPoint y: 109, distance: 9.2
click at [271, 110] on div "button" at bounding box center [273, 110] width 6 height 6
click at [365, 111] on span "button" at bounding box center [364, 111] width 15 height 8
click at [450, 110] on div "button" at bounding box center [448, 110] width 6 height 6
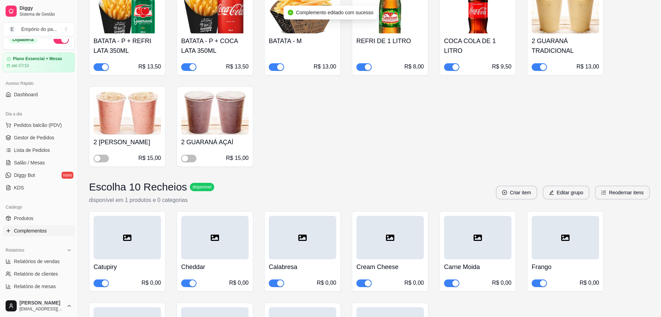
scroll to position [1522, 0]
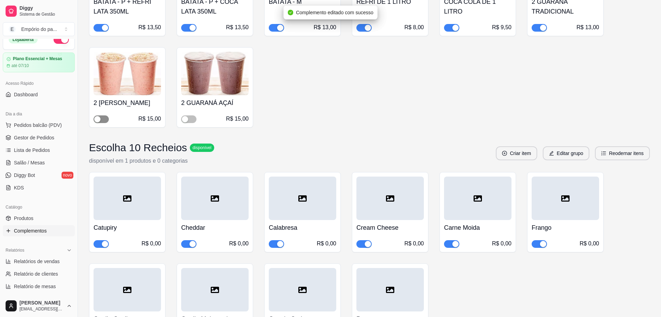
click at [103, 123] on span "button" at bounding box center [101, 119] width 15 height 8
click at [188, 123] on span "button" at bounding box center [188, 119] width 15 height 8
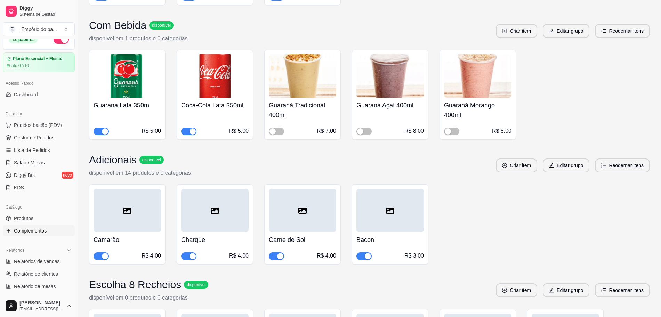
scroll to position [3261, 0]
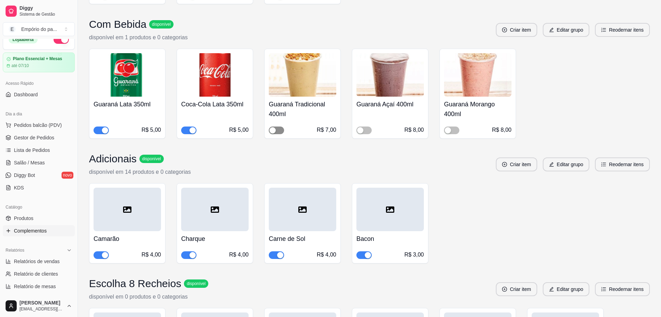
click at [270, 134] on div "button" at bounding box center [273, 130] width 6 height 6
click at [364, 134] on span "button" at bounding box center [364, 131] width 15 height 8
click at [448, 134] on div "button" at bounding box center [448, 130] width 6 height 6
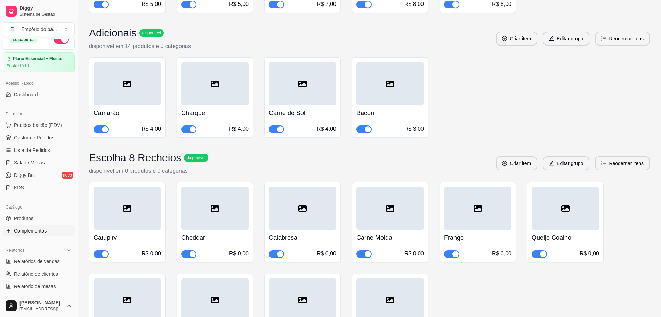
scroll to position [3850, 0]
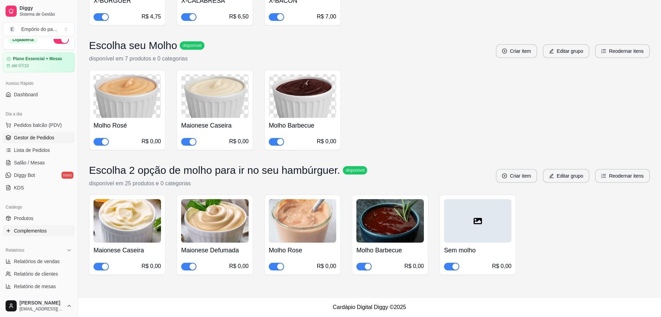
click at [38, 133] on link "Gestor de Pedidos" at bounding box center [39, 137] width 72 height 11
